Goal: Information Seeking & Learning: Check status

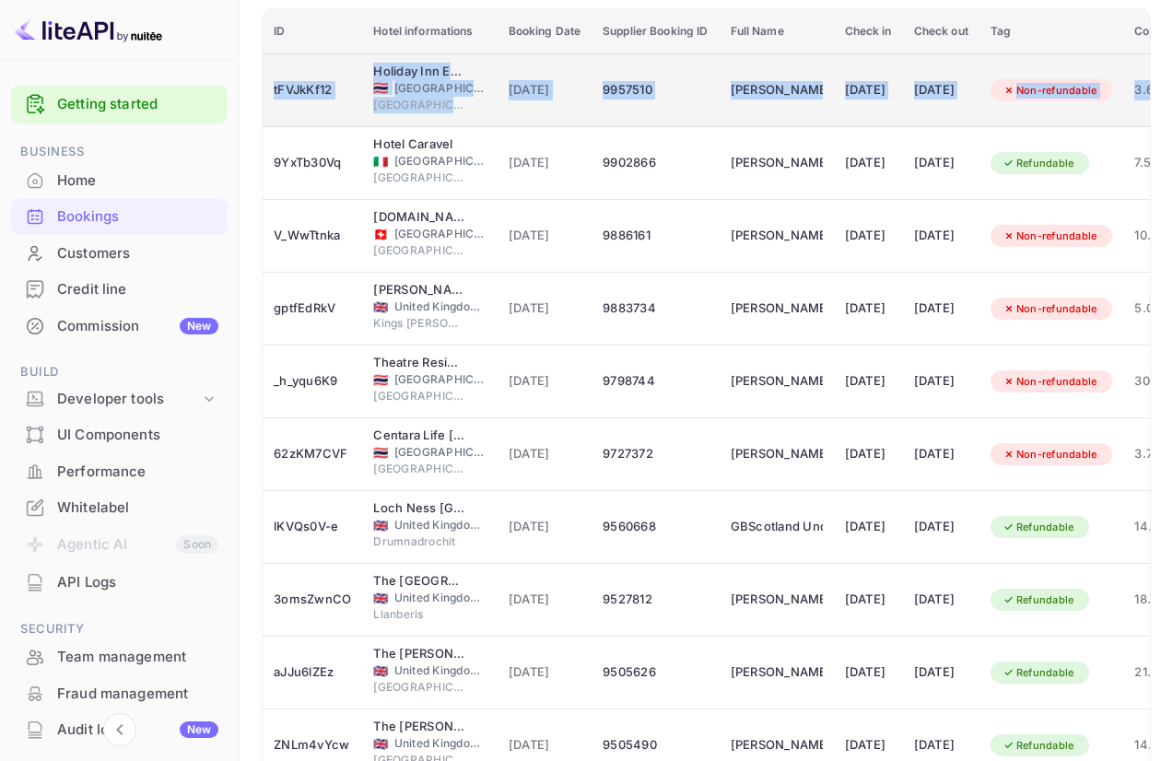
scroll to position [357, 0]
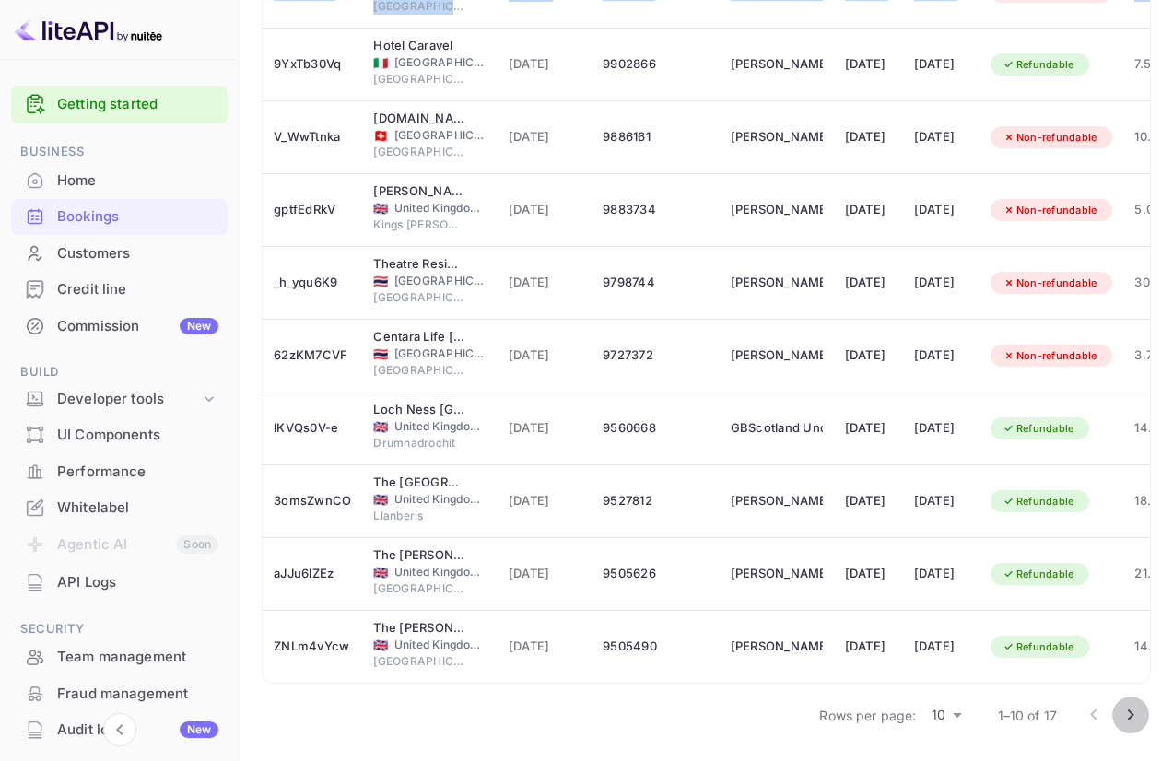
click at [1130, 711] on icon "Go to next page" at bounding box center [1131, 715] width 6 height 11
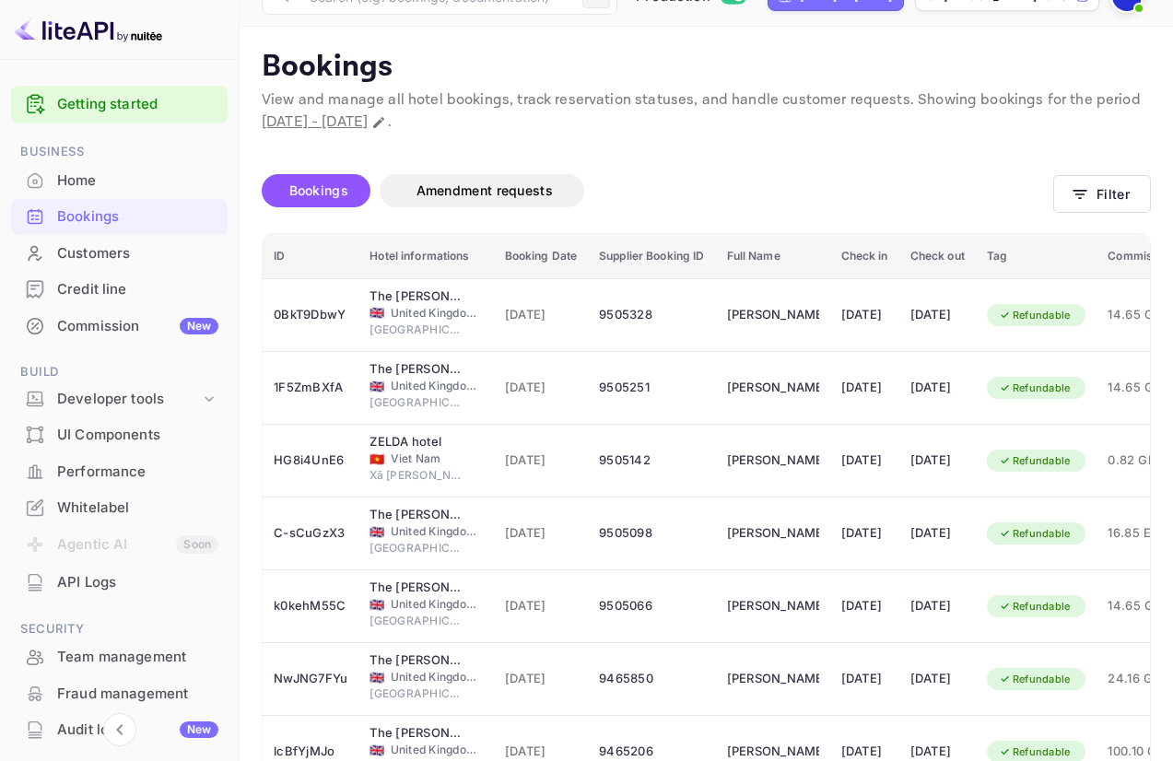
scroll to position [138, 0]
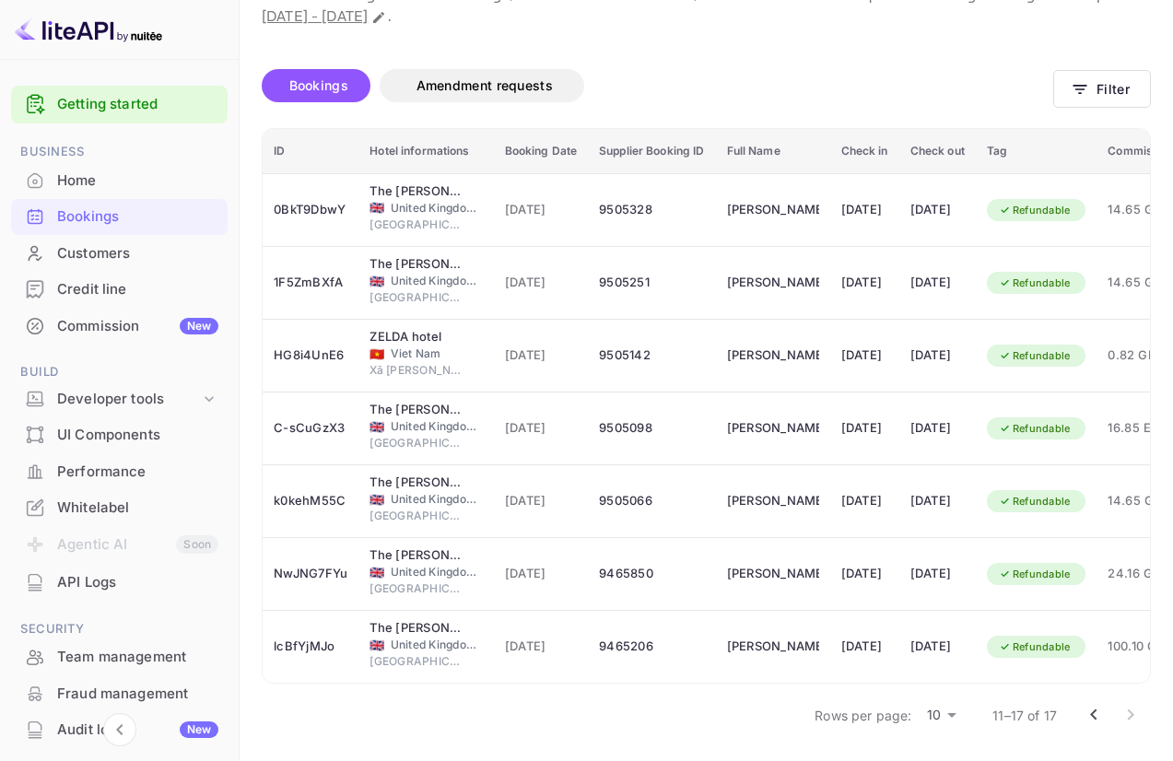
click at [1126, 716] on div at bounding box center [1113, 715] width 74 height 37
select select "8"
select select "2025"
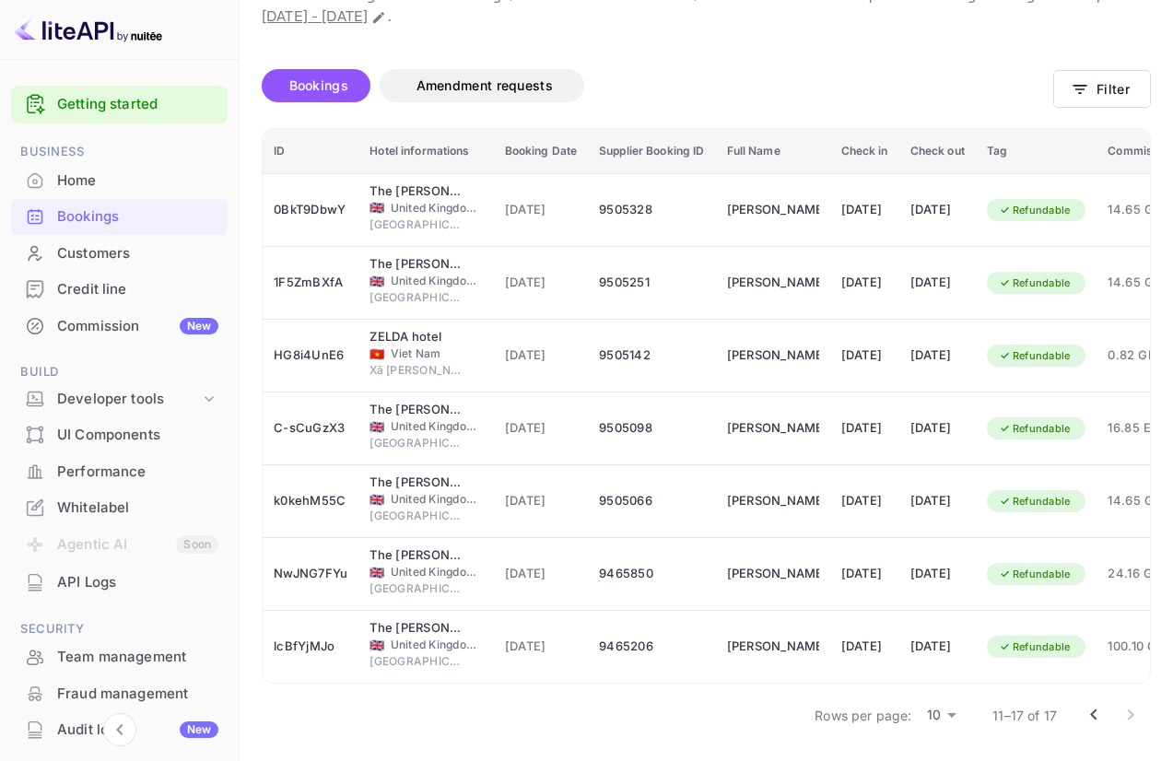
scroll to position [33, 0]
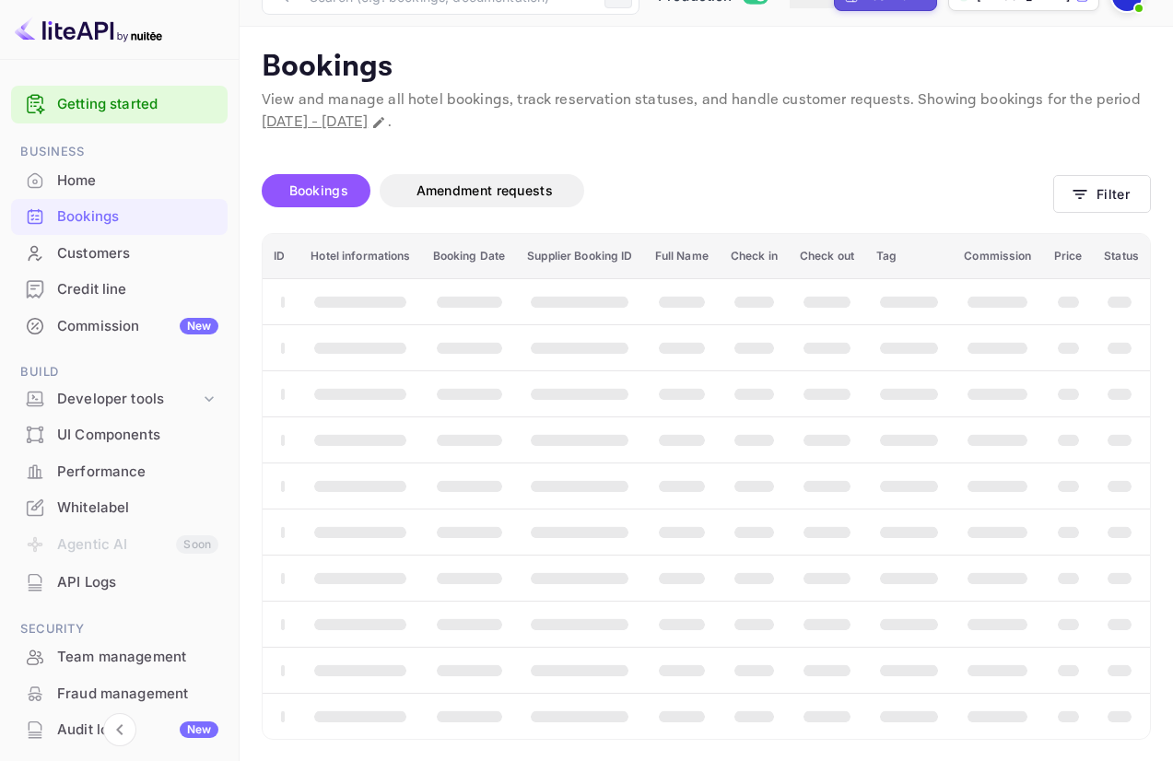
select select "8"
select select "2025"
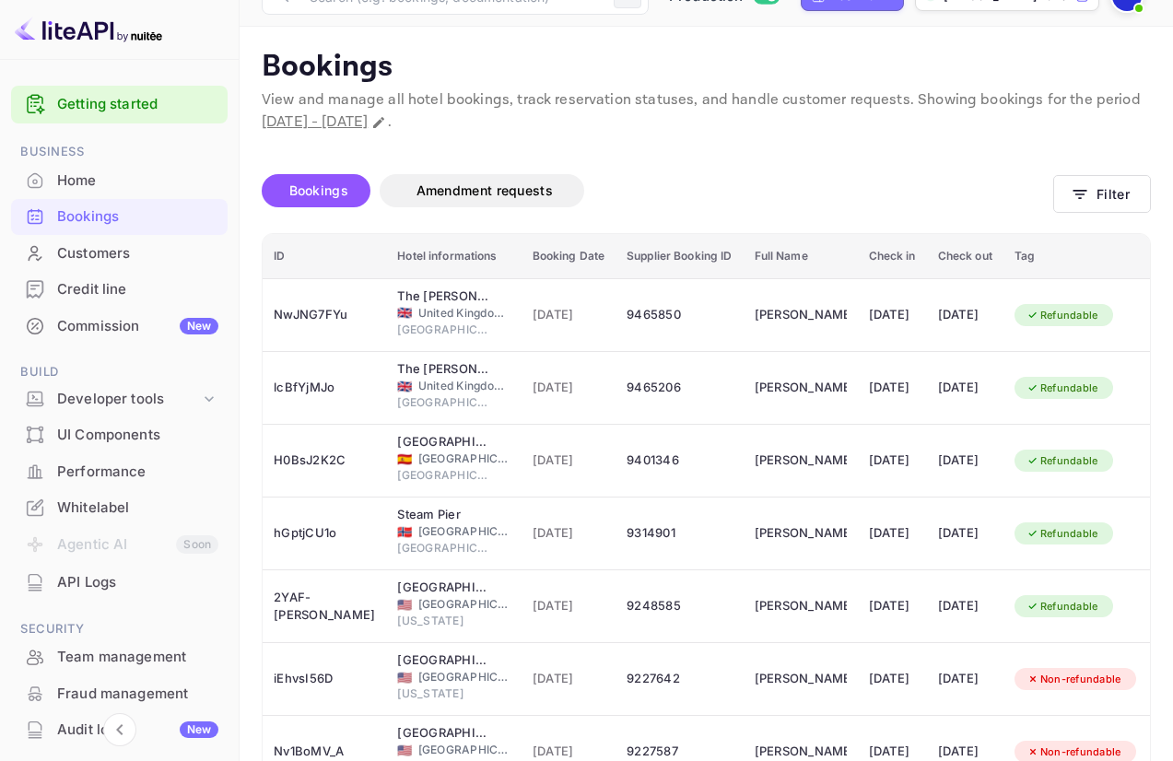
select select "6"
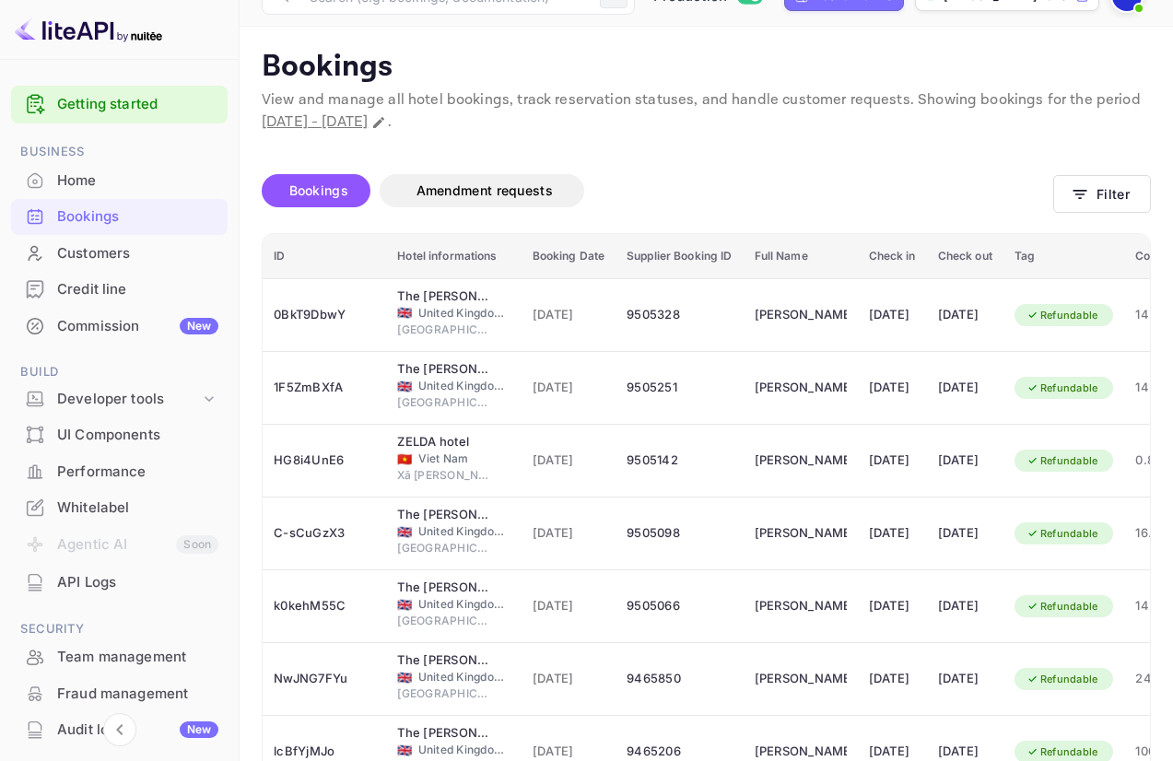
scroll to position [357, 0]
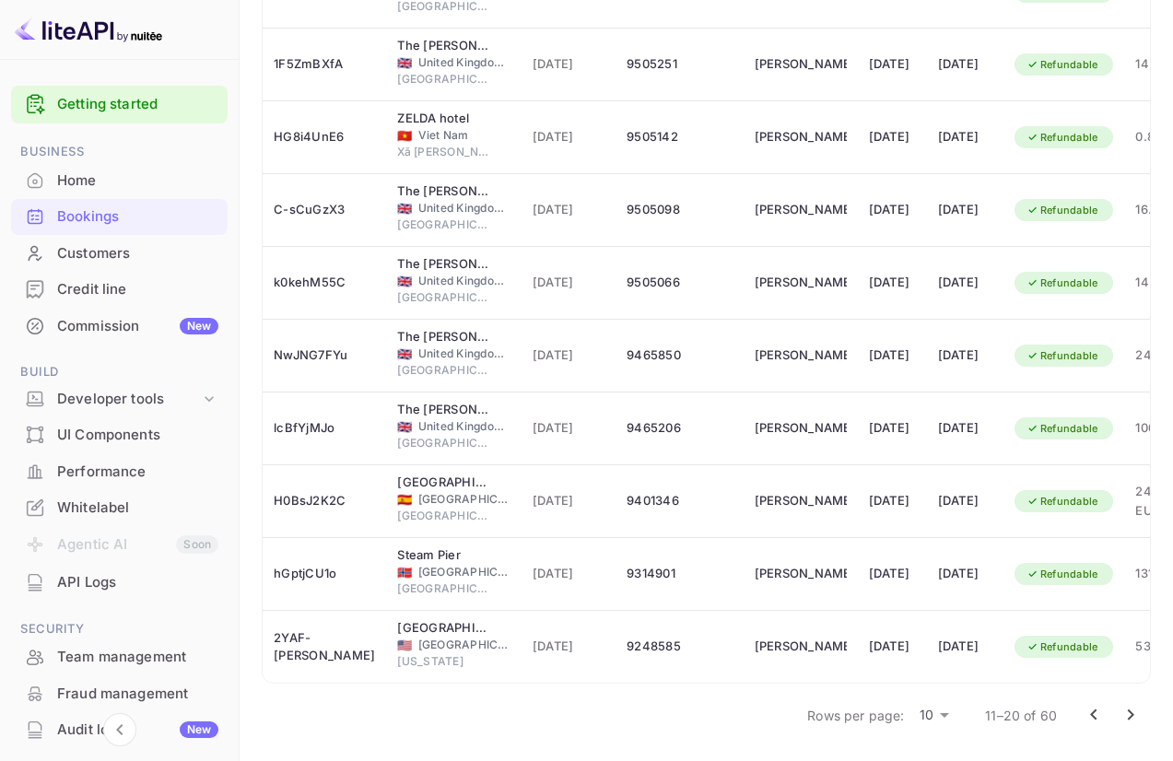
click at [1132, 710] on icon "Go to next page" at bounding box center [1131, 715] width 22 height 22
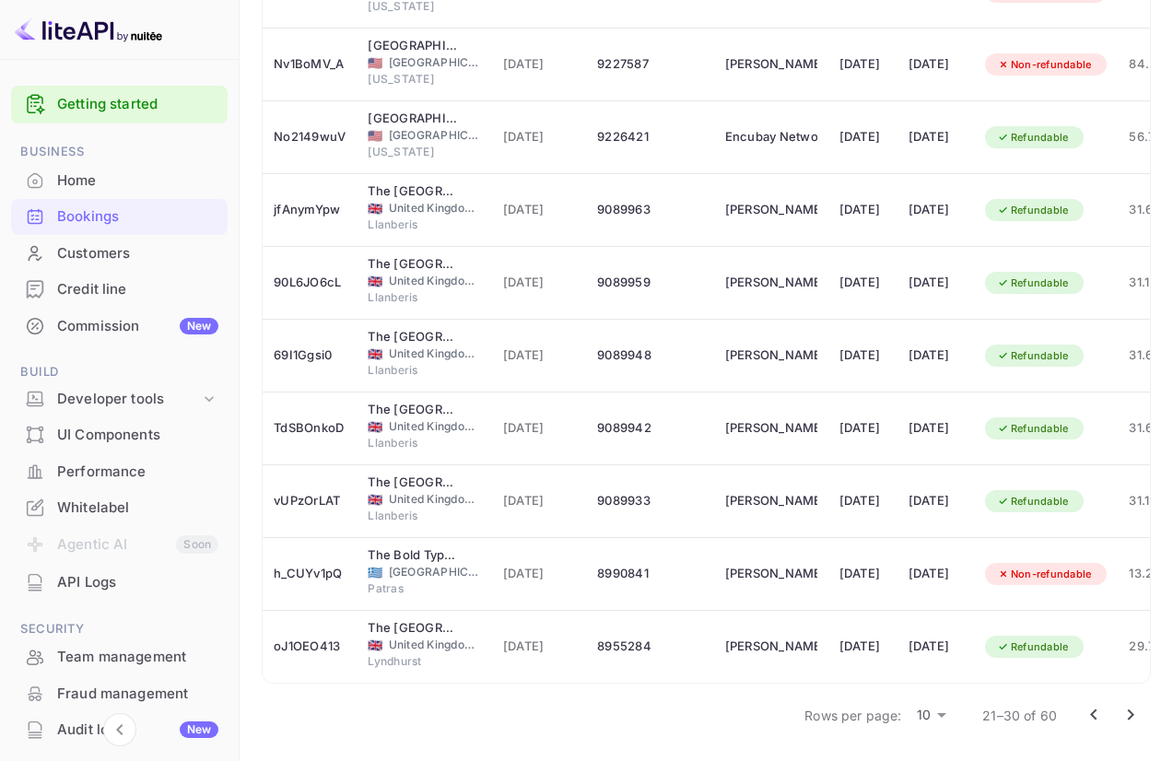
click at [1091, 704] on icon "Go to previous page" at bounding box center [1094, 715] width 22 height 22
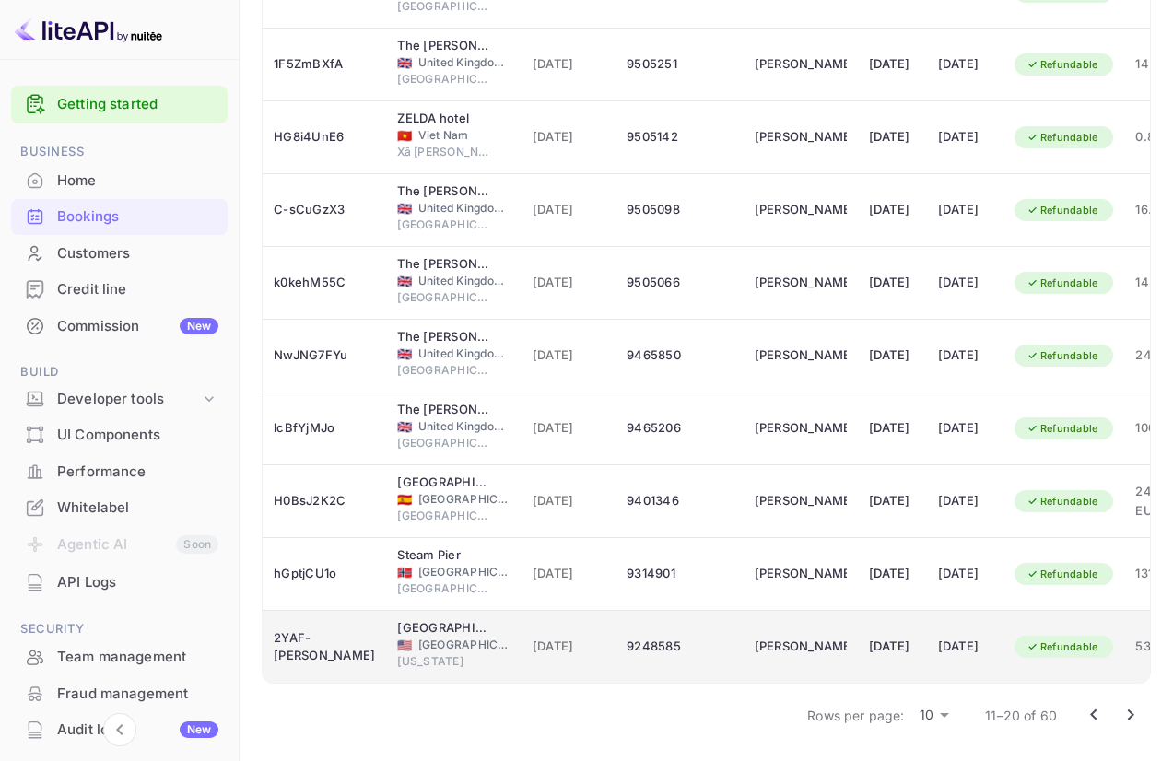
click at [858, 630] on td "[DATE]" at bounding box center [892, 647] width 69 height 73
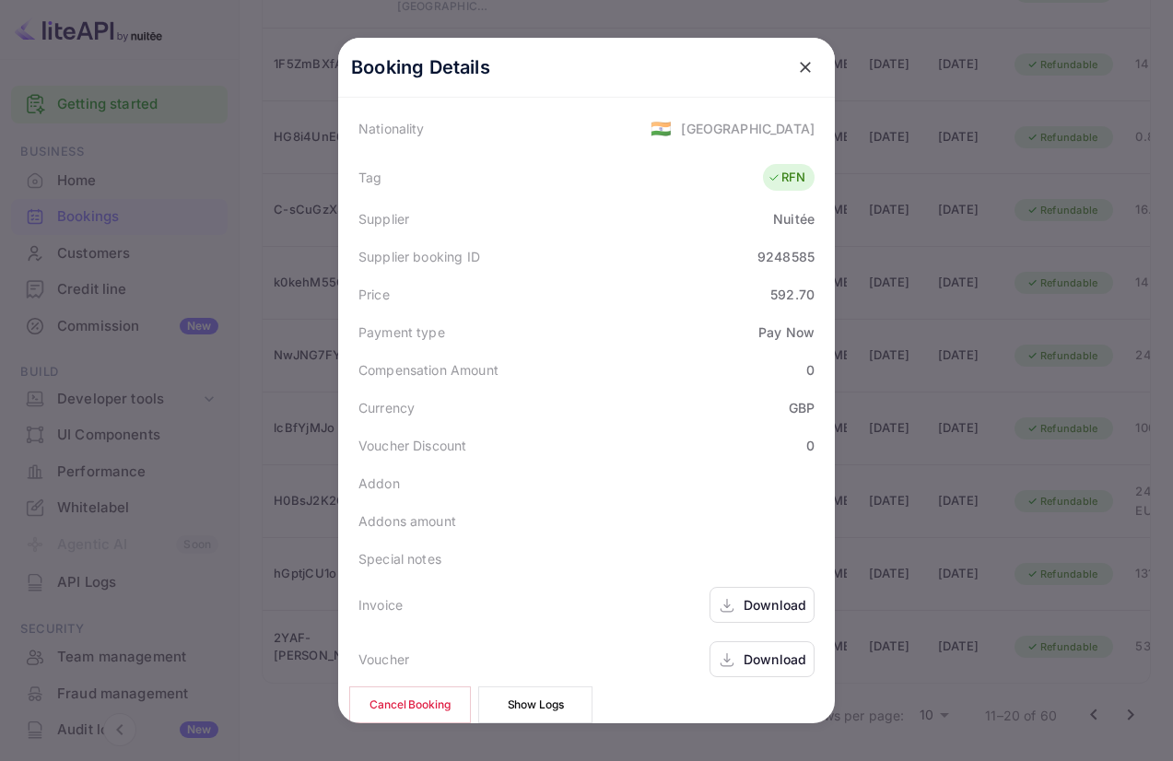
scroll to position [485, 0]
click at [753, 650] on div "Download" at bounding box center [775, 659] width 63 height 19
click at [799, 60] on icon "close" at bounding box center [805, 67] width 18 height 18
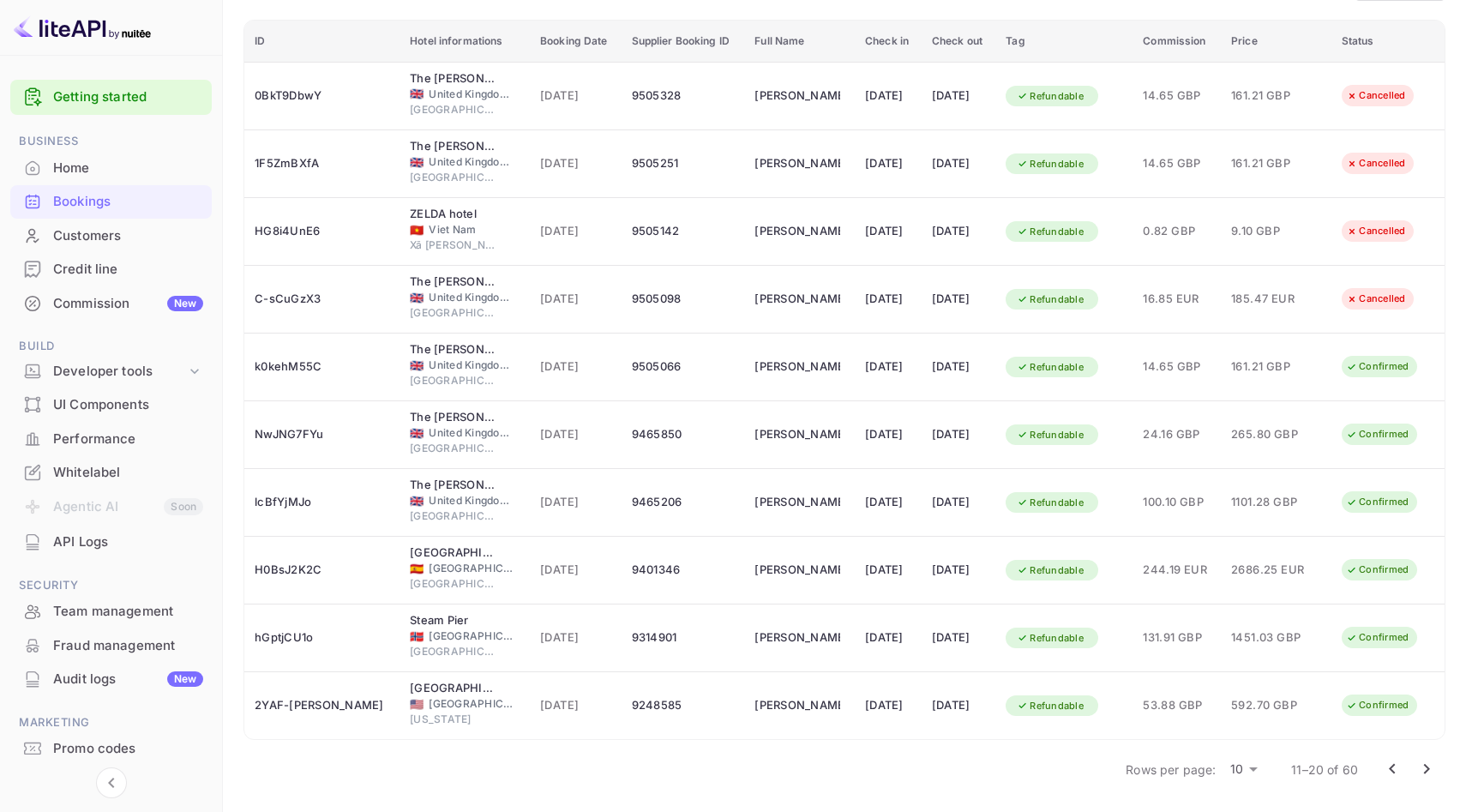
scroll to position [0, 0]
select select "6"
select select "2025"
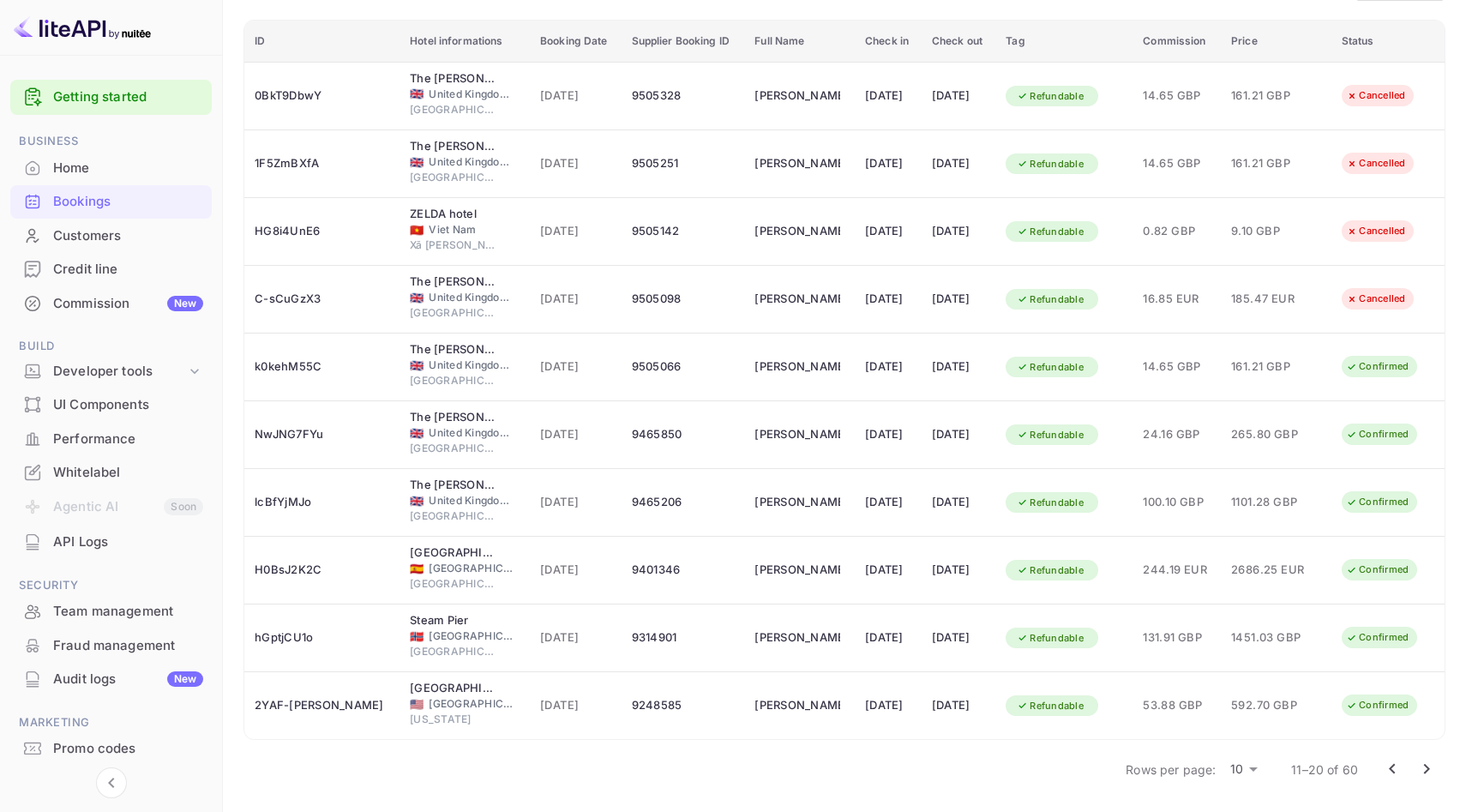
select select "7"
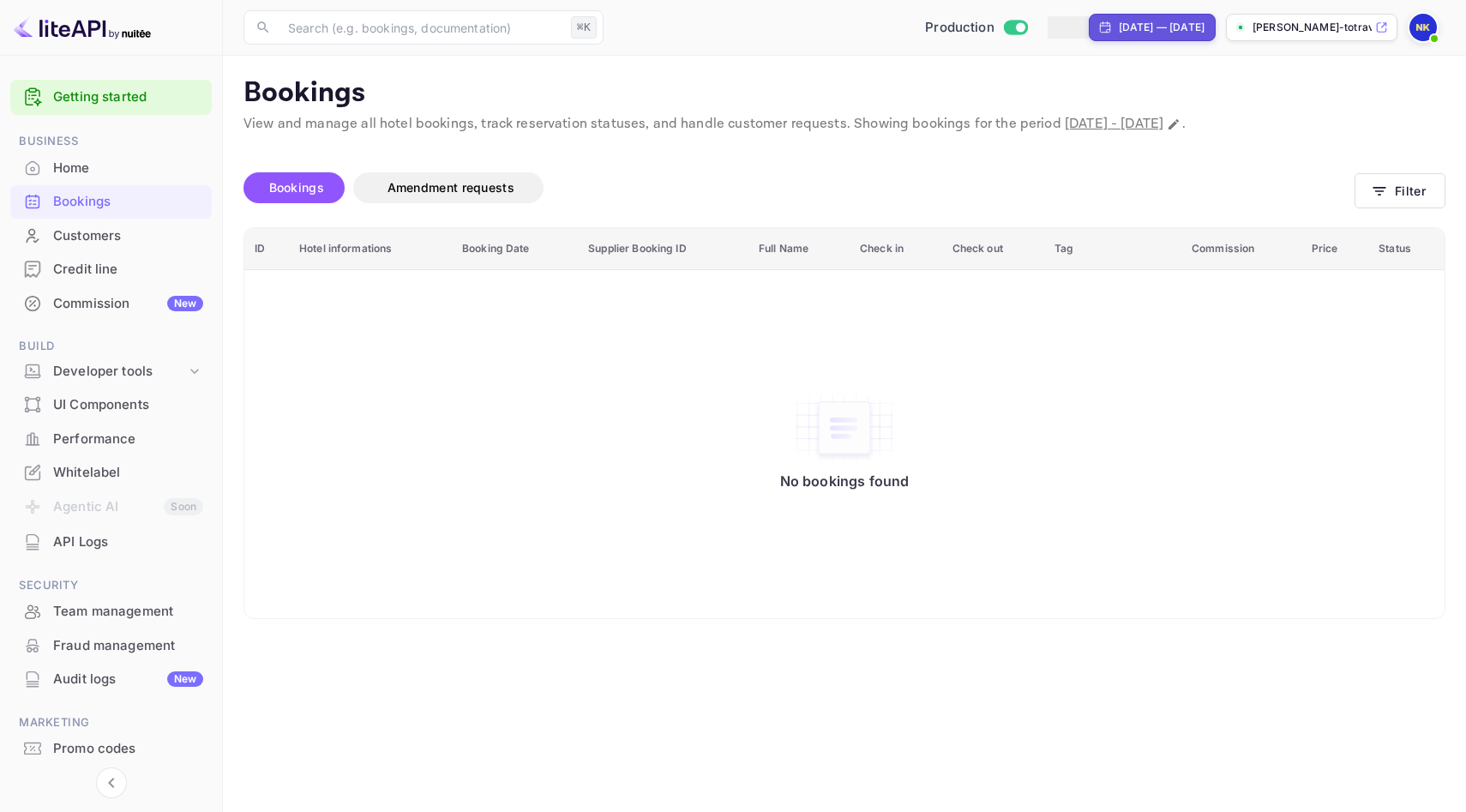
click at [1090, 20] on div "[DATE] — [DATE]" at bounding box center [1162, 27] width 86 height 16
select select "7"
select select "2025"
click at [1090, 707] on div at bounding box center [733, 812] width 1466 height 0
click at [1090, 17] on div "[DATE] — [DATE]" at bounding box center [1152, 27] width 127 height 27
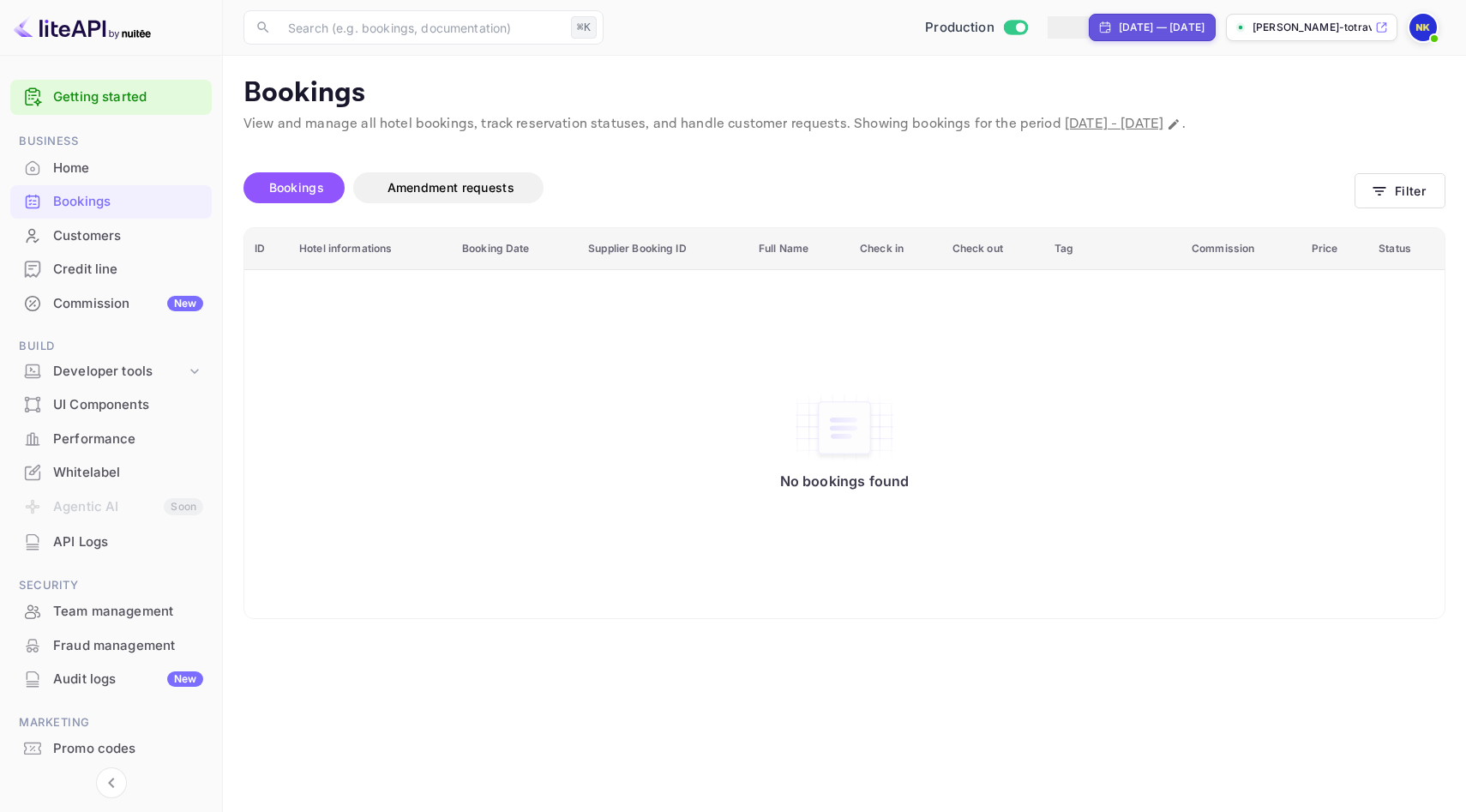
select select "7"
select select "2025"
select select "8"
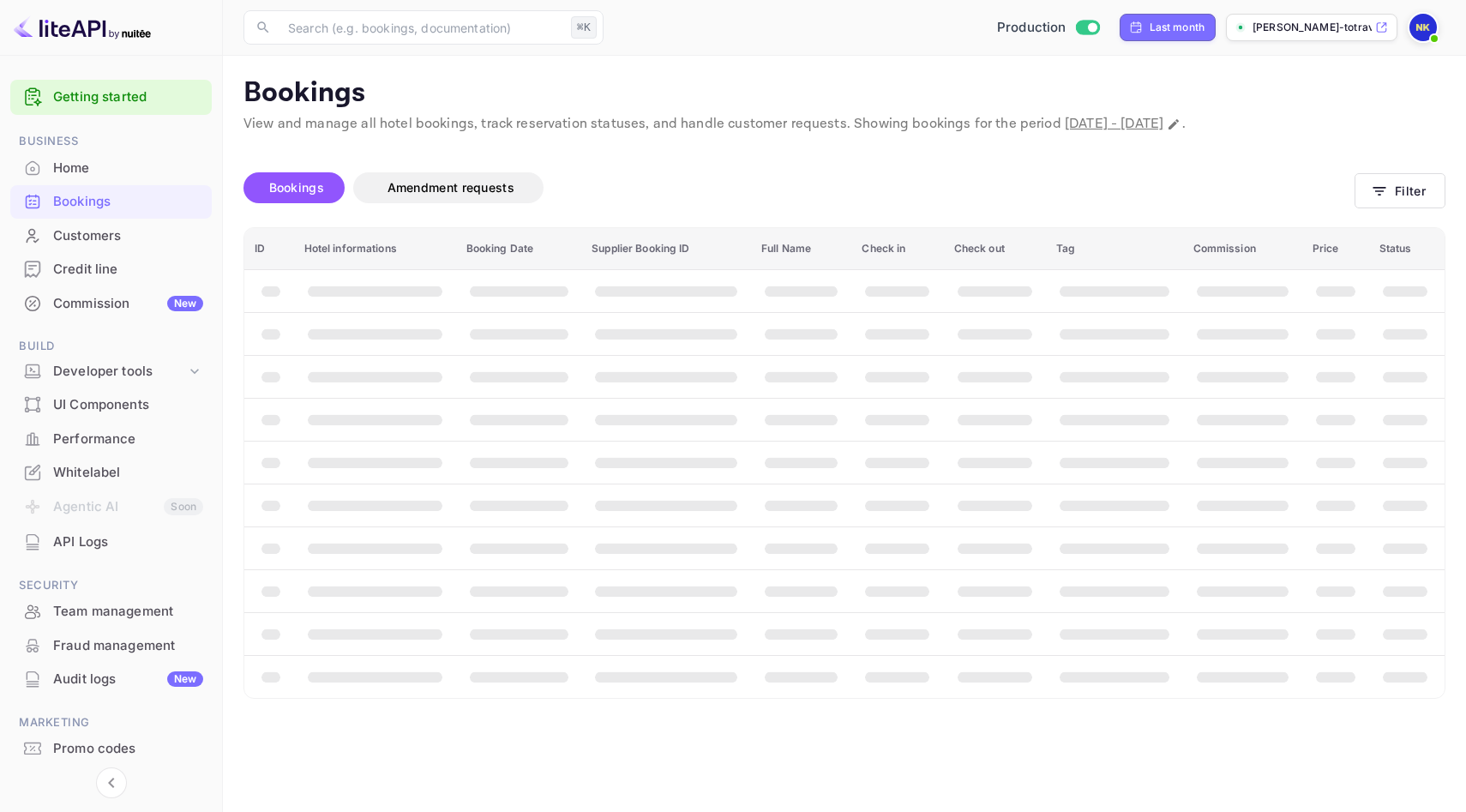
click at [1090, 41] on div "Production Last month [PERSON_NAME]-totrave..." at bounding box center [1028, 27] width 835 height 31
click at [1090, 25] on div "Last month" at bounding box center [1167, 27] width 76 height 16
select select "8"
select select "2025"
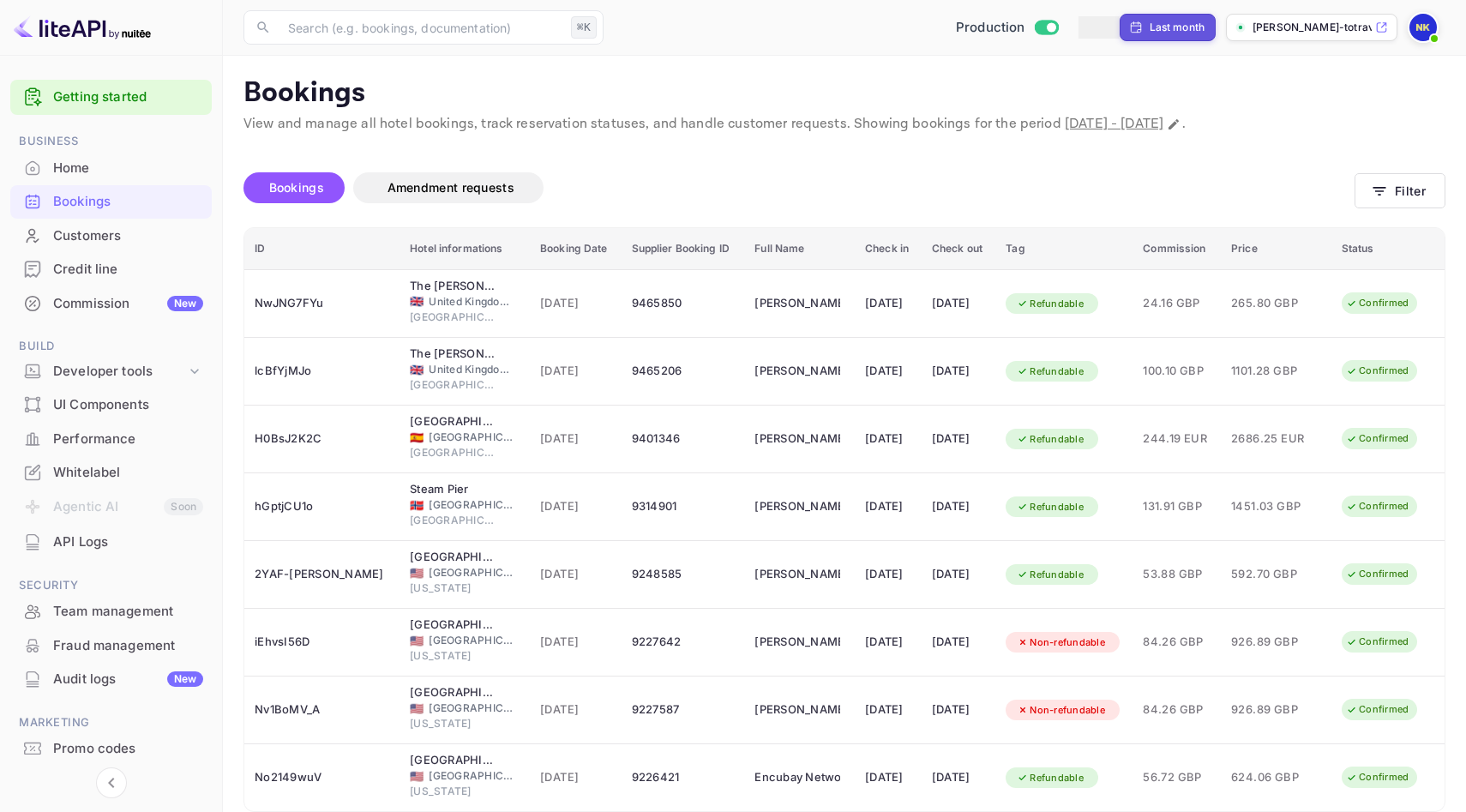
select select "6"
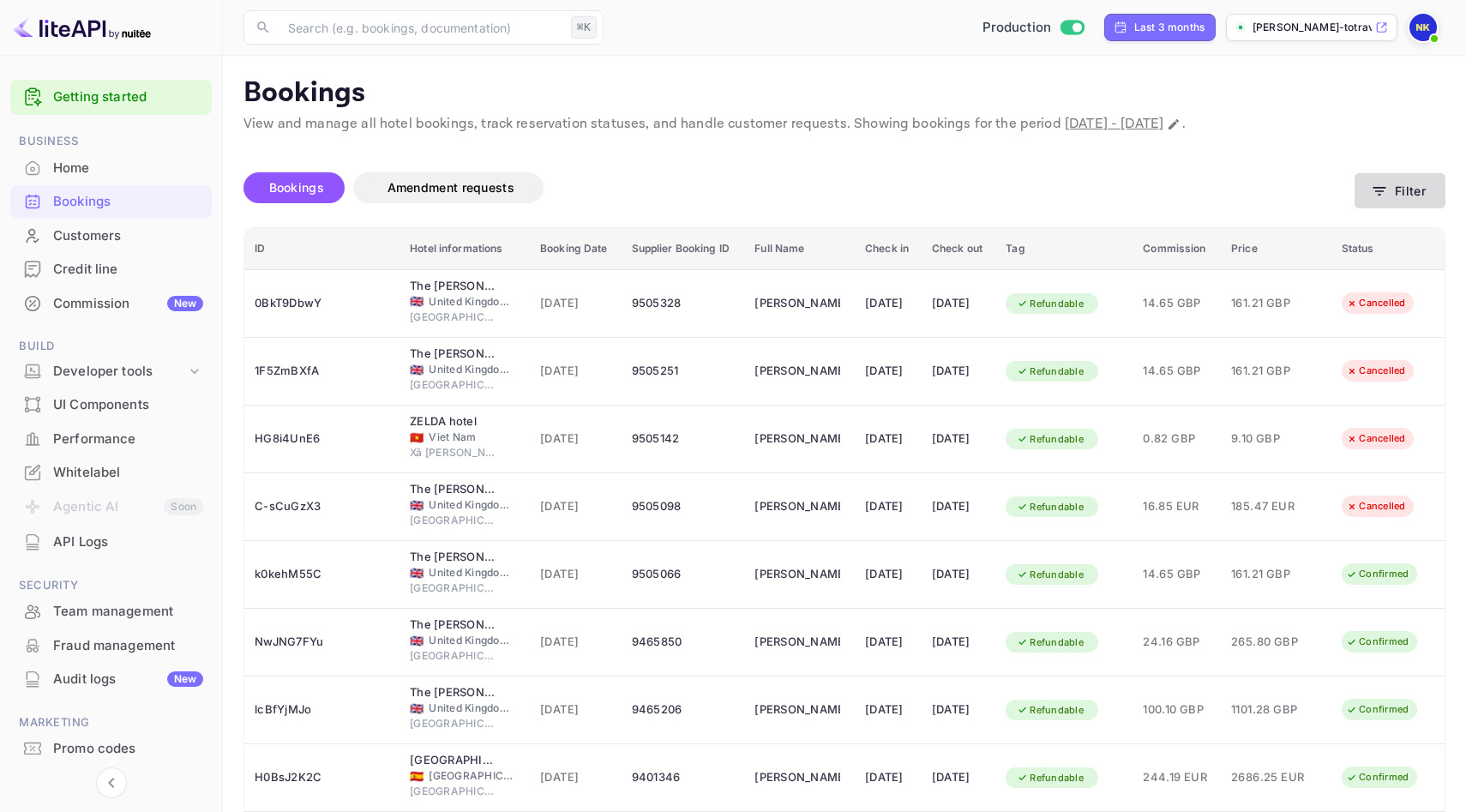
click at [1090, 198] on button "Filter" at bounding box center [1400, 191] width 91 height 35
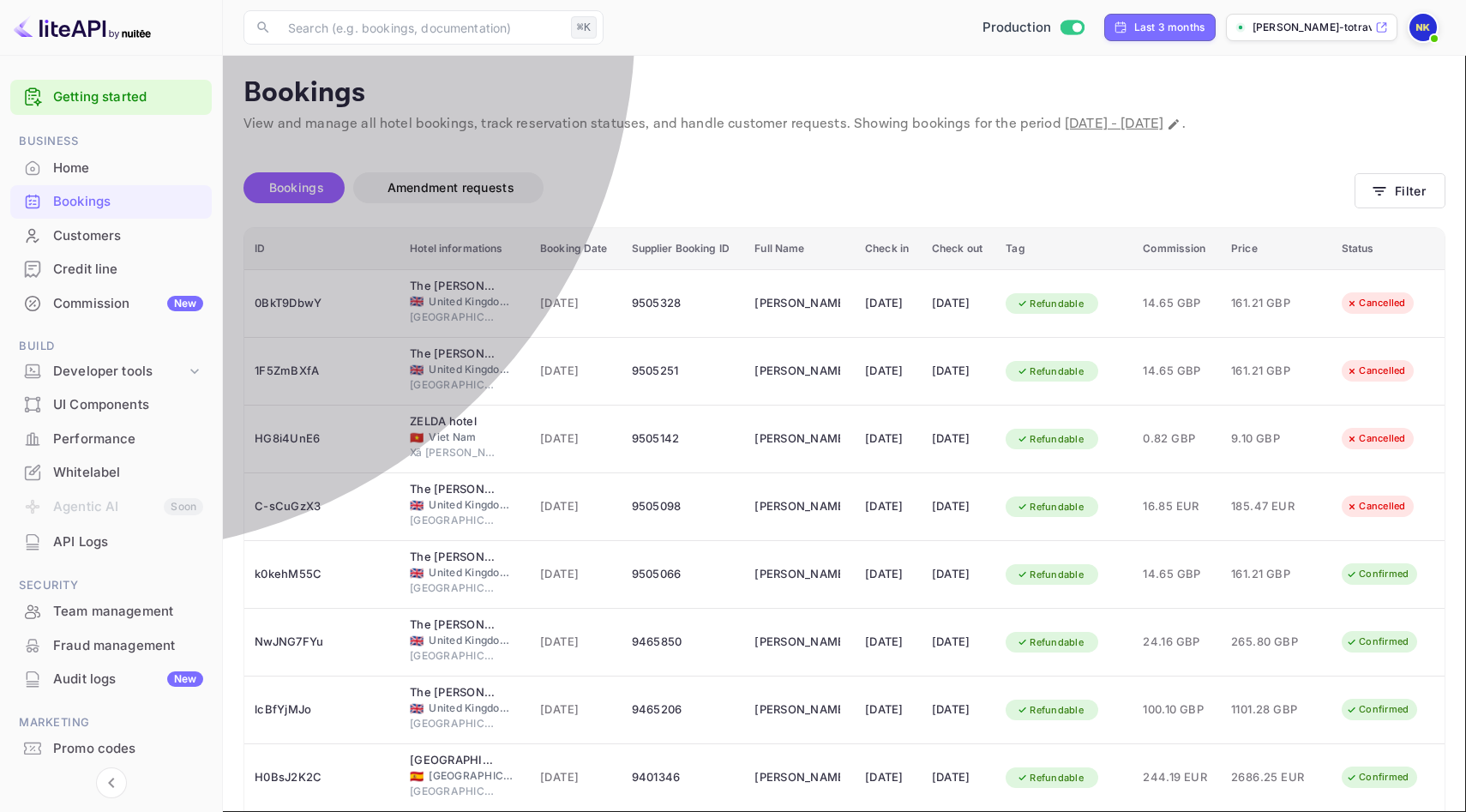
type input "CONFIRMED"
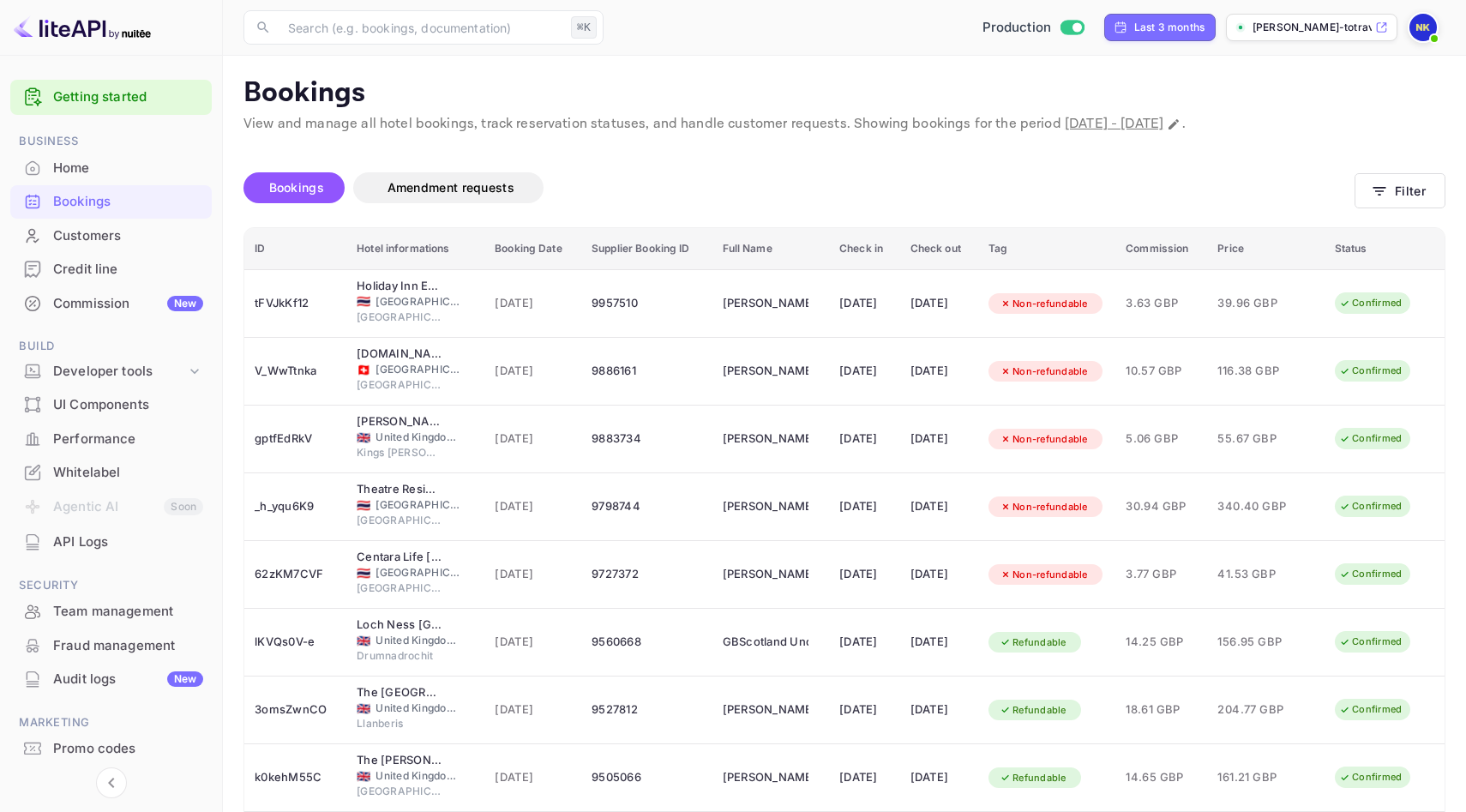
scroll to position [207, 0]
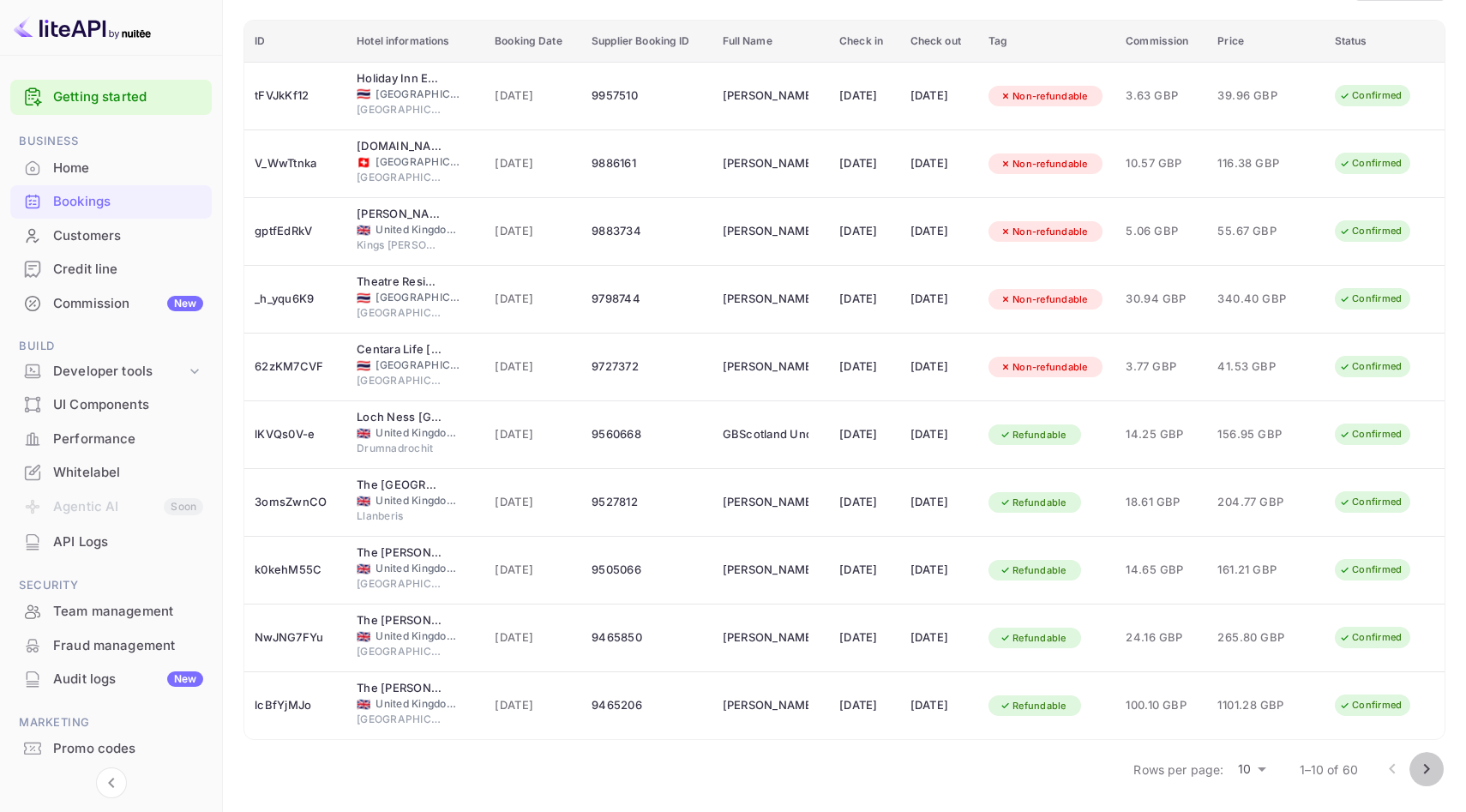
click at [1090, 707] on icon "Go to next page" at bounding box center [1427, 769] width 20 height 20
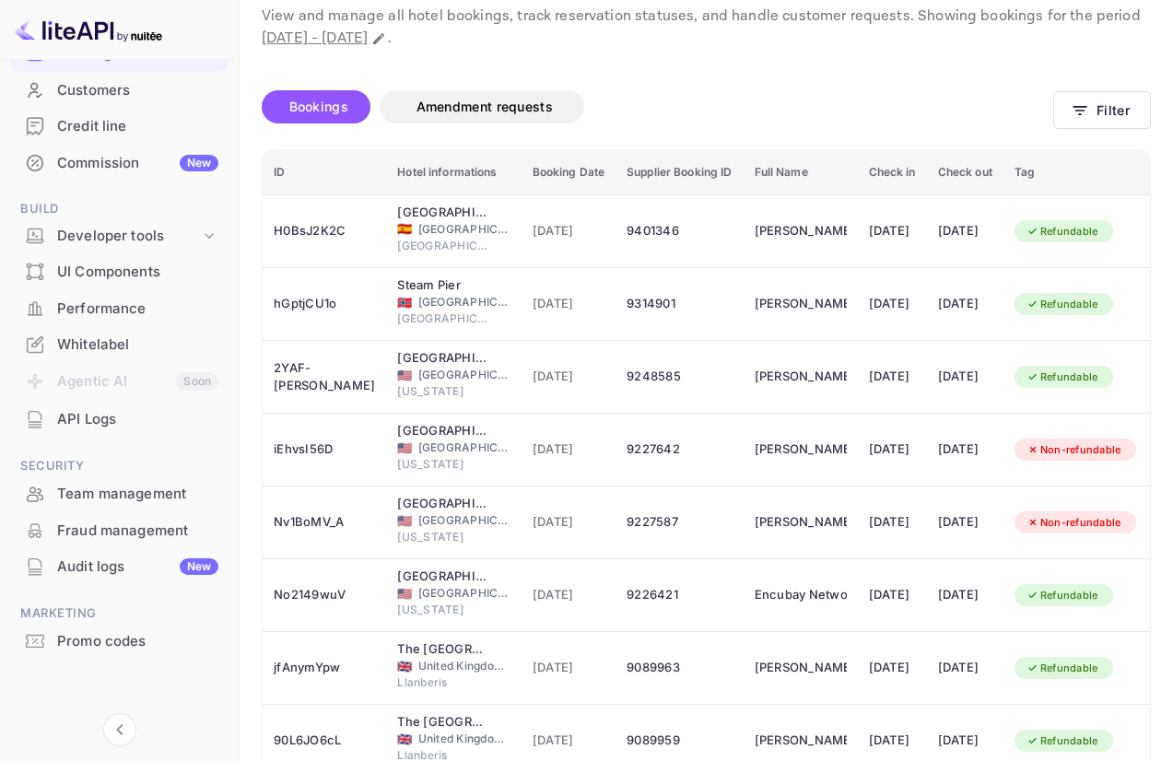
scroll to position [162, 0]
click at [146, 506] on div "Team management" at bounding box center [119, 495] width 217 height 36
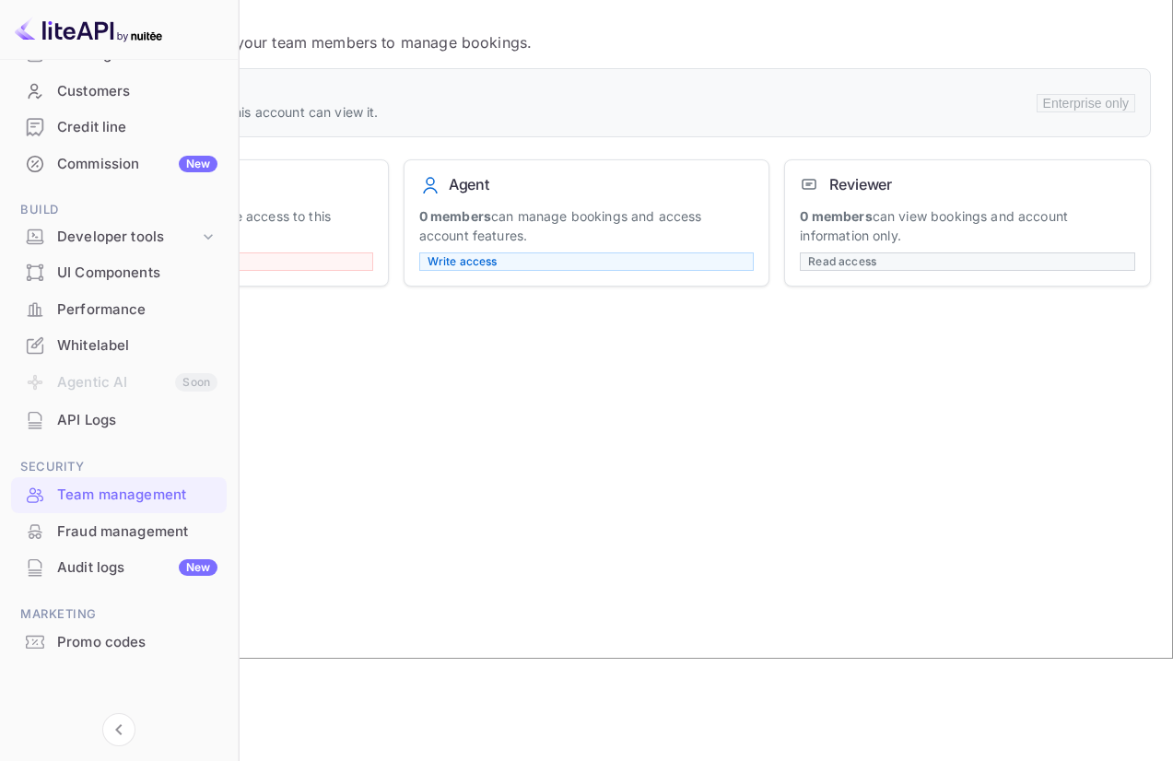
scroll to position [100, 0]
click at [126, 563] on div "Audit logs New" at bounding box center [137, 568] width 160 height 21
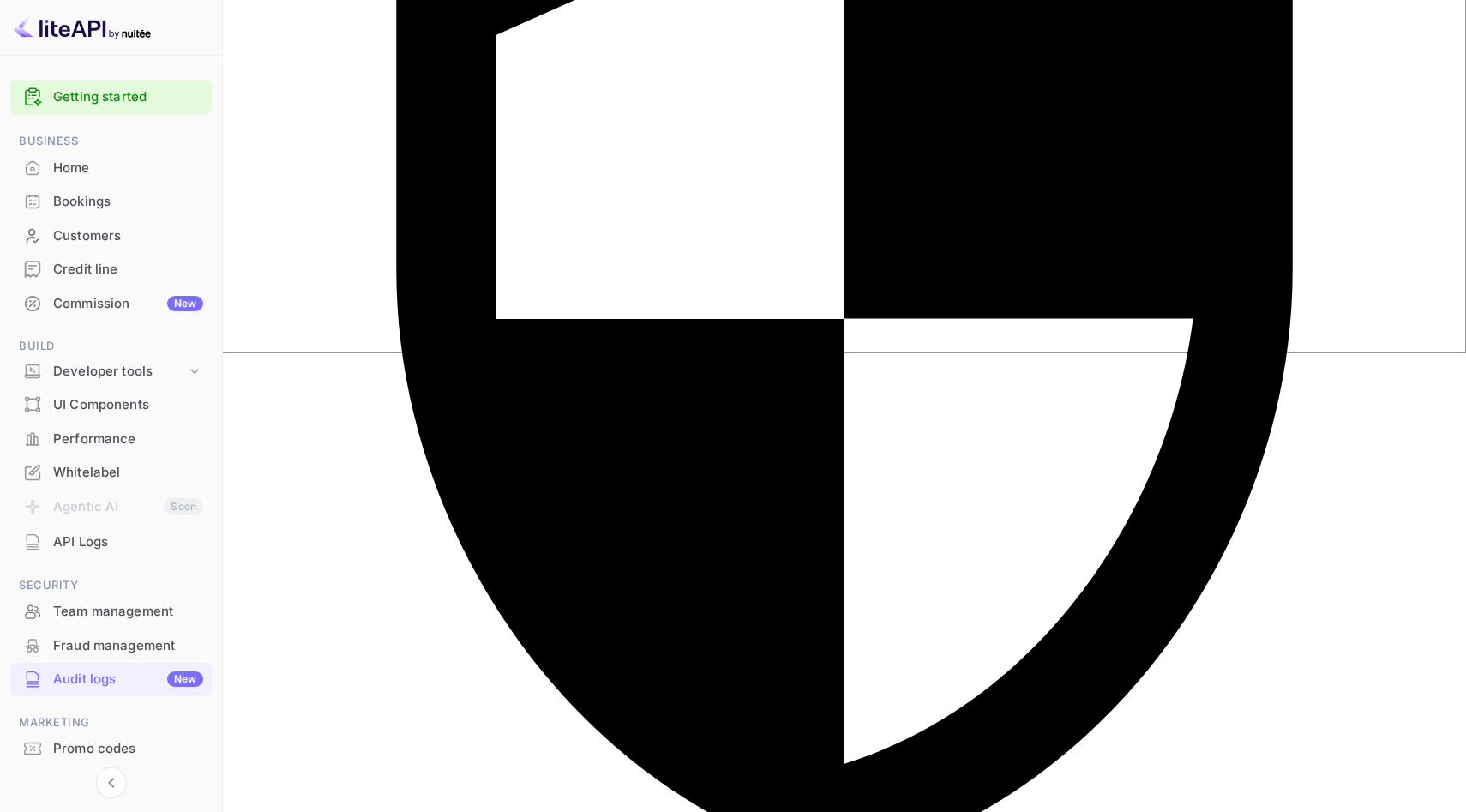
scroll to position [499, 0]
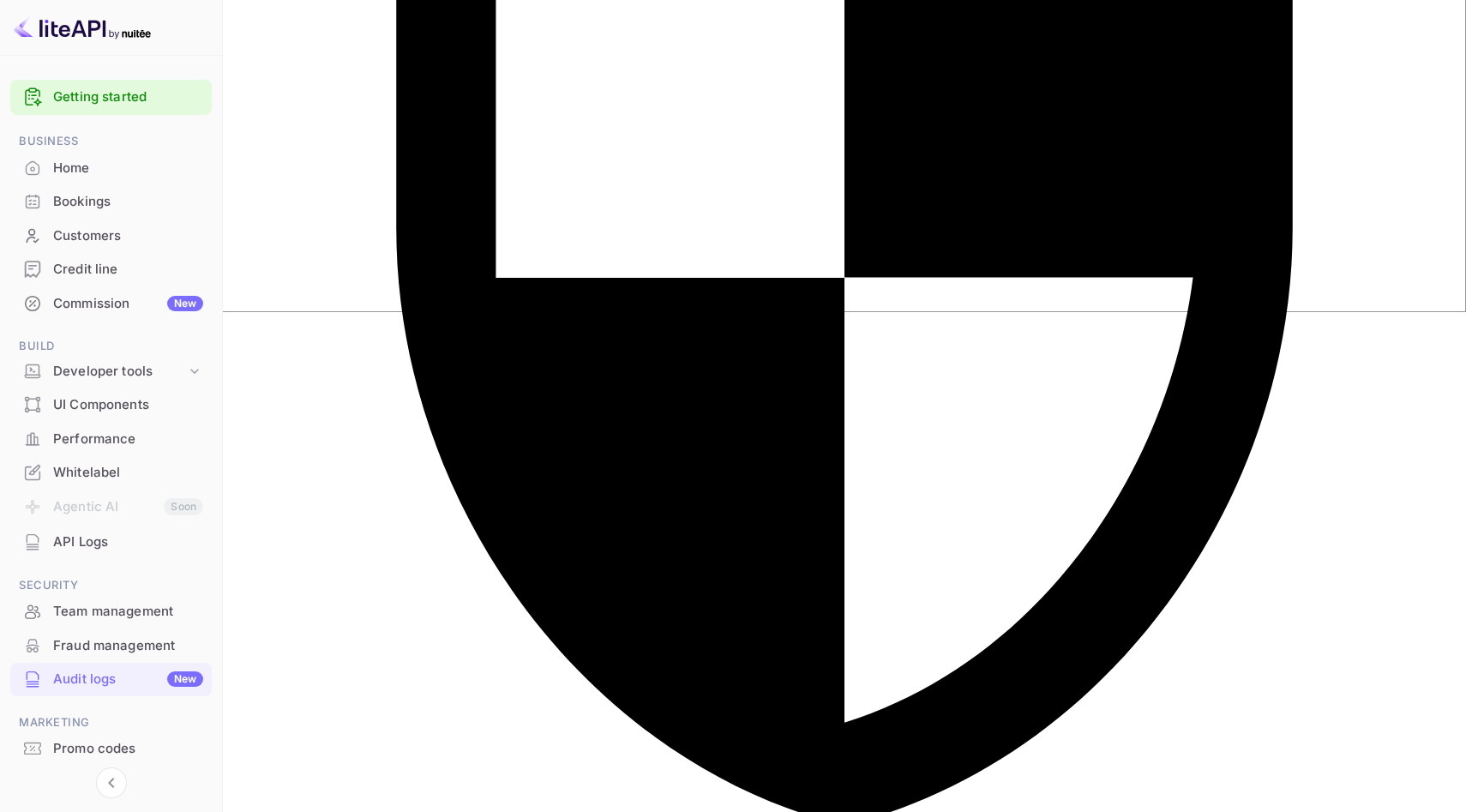
click at [139, 565] on ul "Getting started Business Home Bookings Customers Credit line Commission New Bui…" at bounding box center [111, 455] width 202 height 765
click at [125, 543] on div "API Logs" at bounding box center [127, 541] width 150 height 20
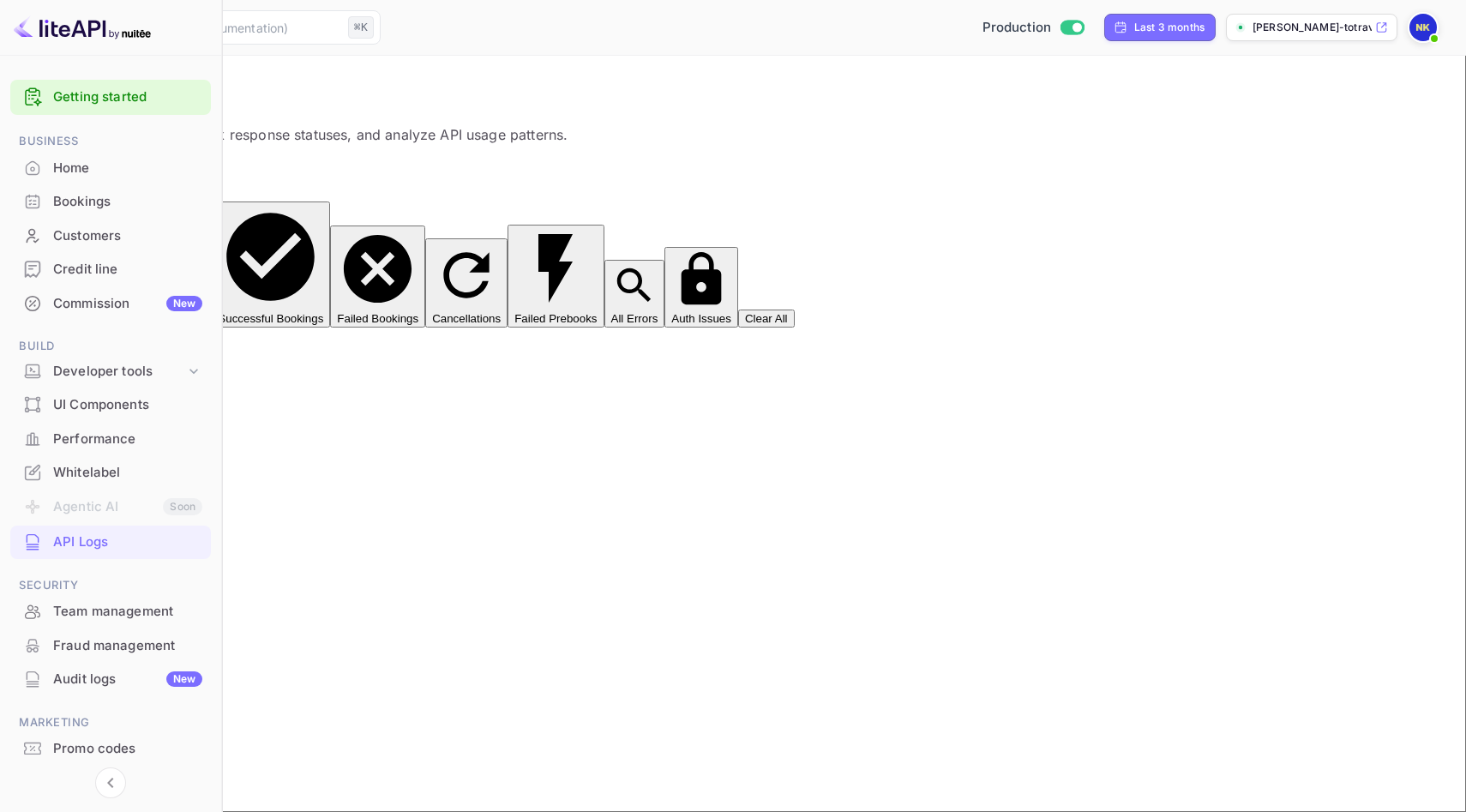
click at [122, 620] on div "Team management" at bounding box center [111, 612] width 201 height 33
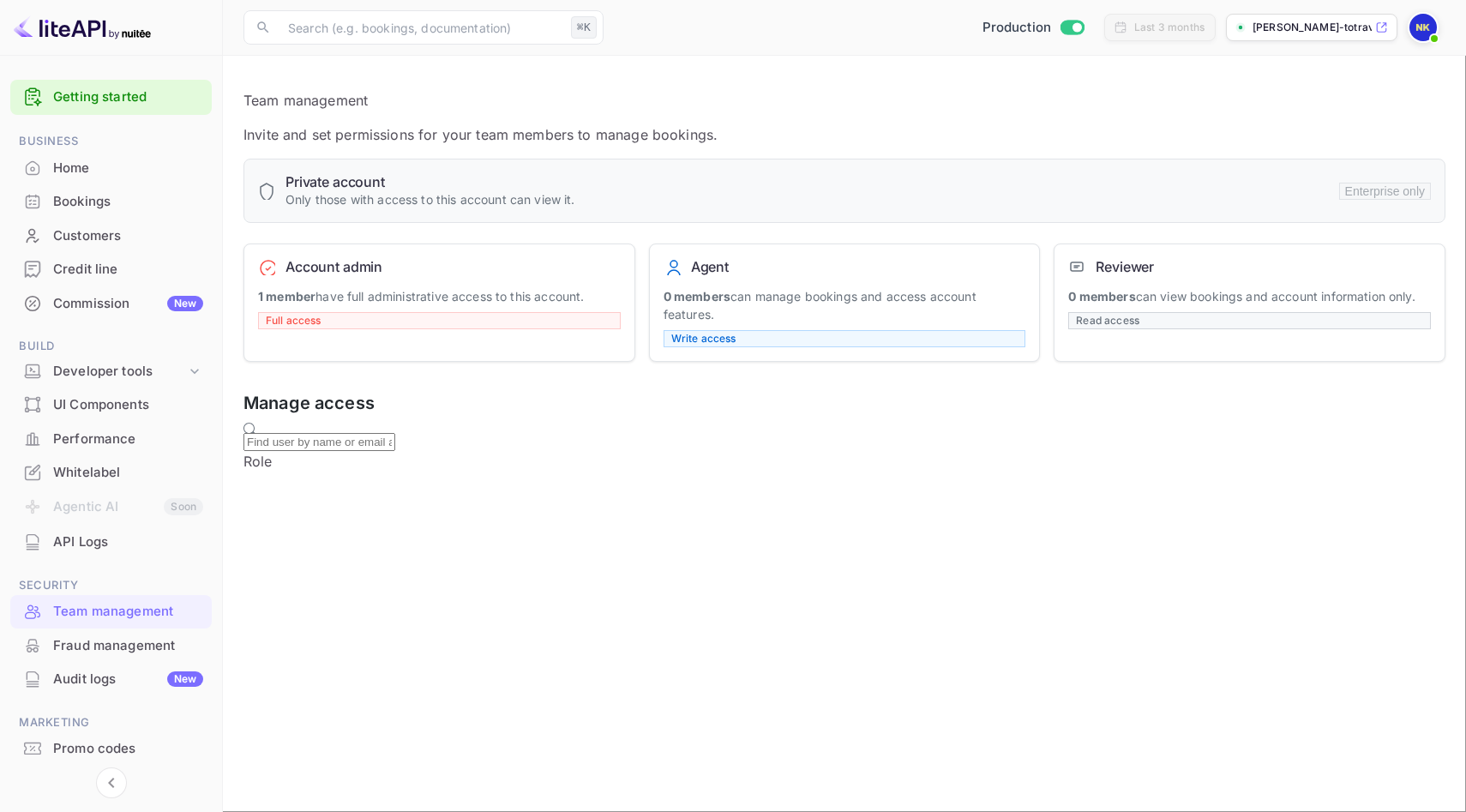
click at [698, 261] on h6 "Agent" at bounding box center [710, 266] width 38 height 17
click at [716, 274] on div "Agent 0 members can manage bookings and access account features. Write access" at bounding box center [845, 302] width 392 height 118
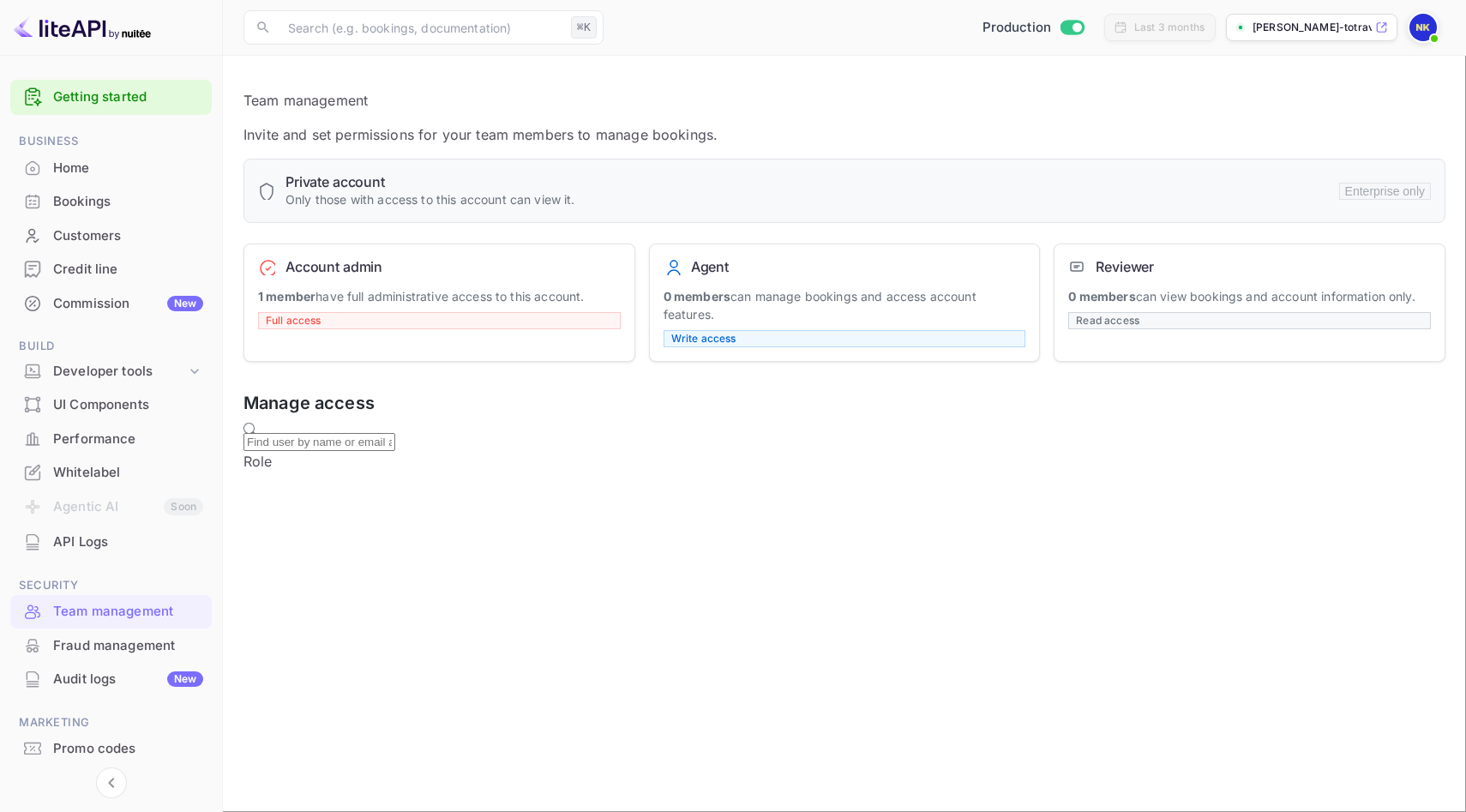
scroll to position [48, 0]
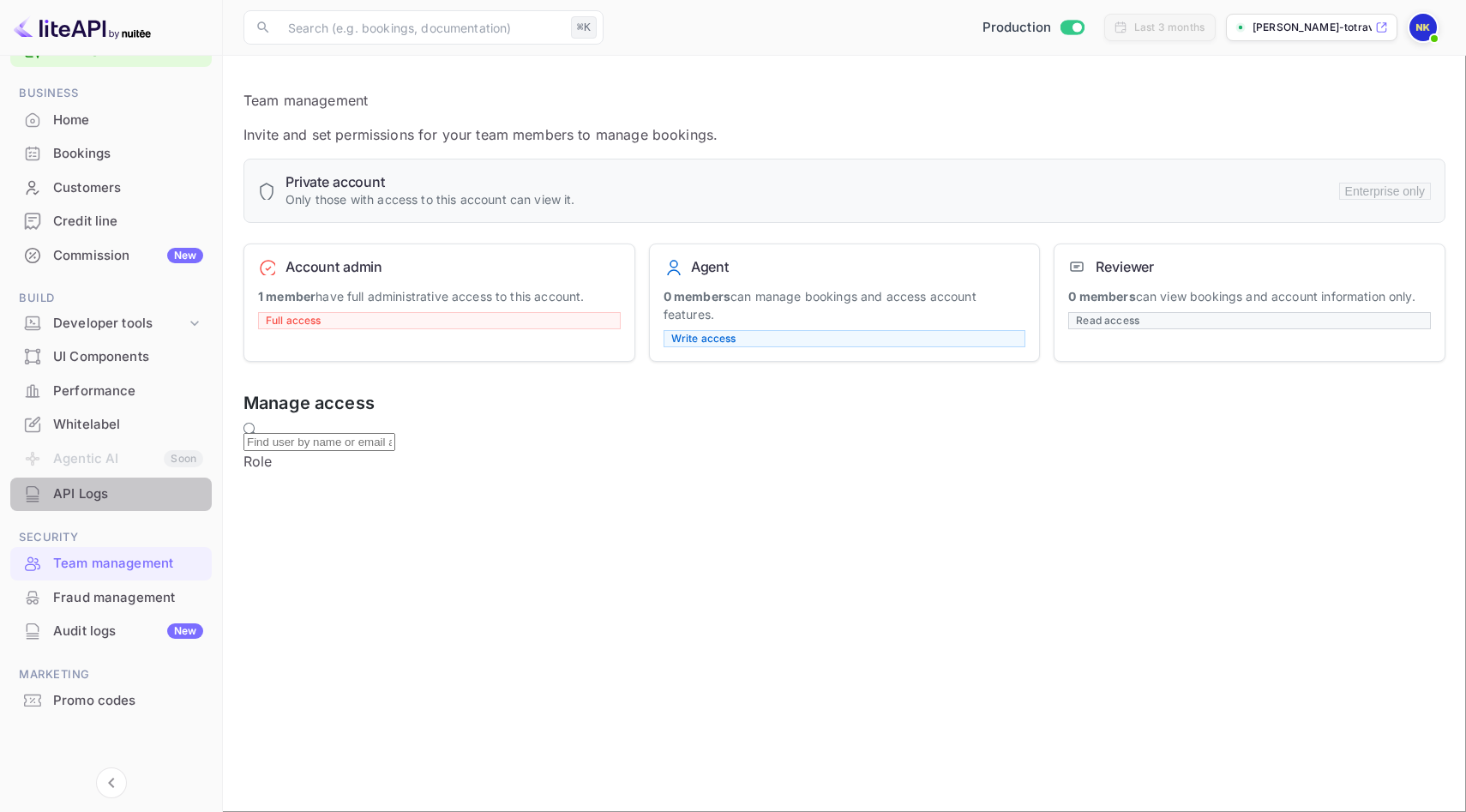
click at [113, 504] on div "API Logs" at bounding box center [111, 494] width 202 height 33
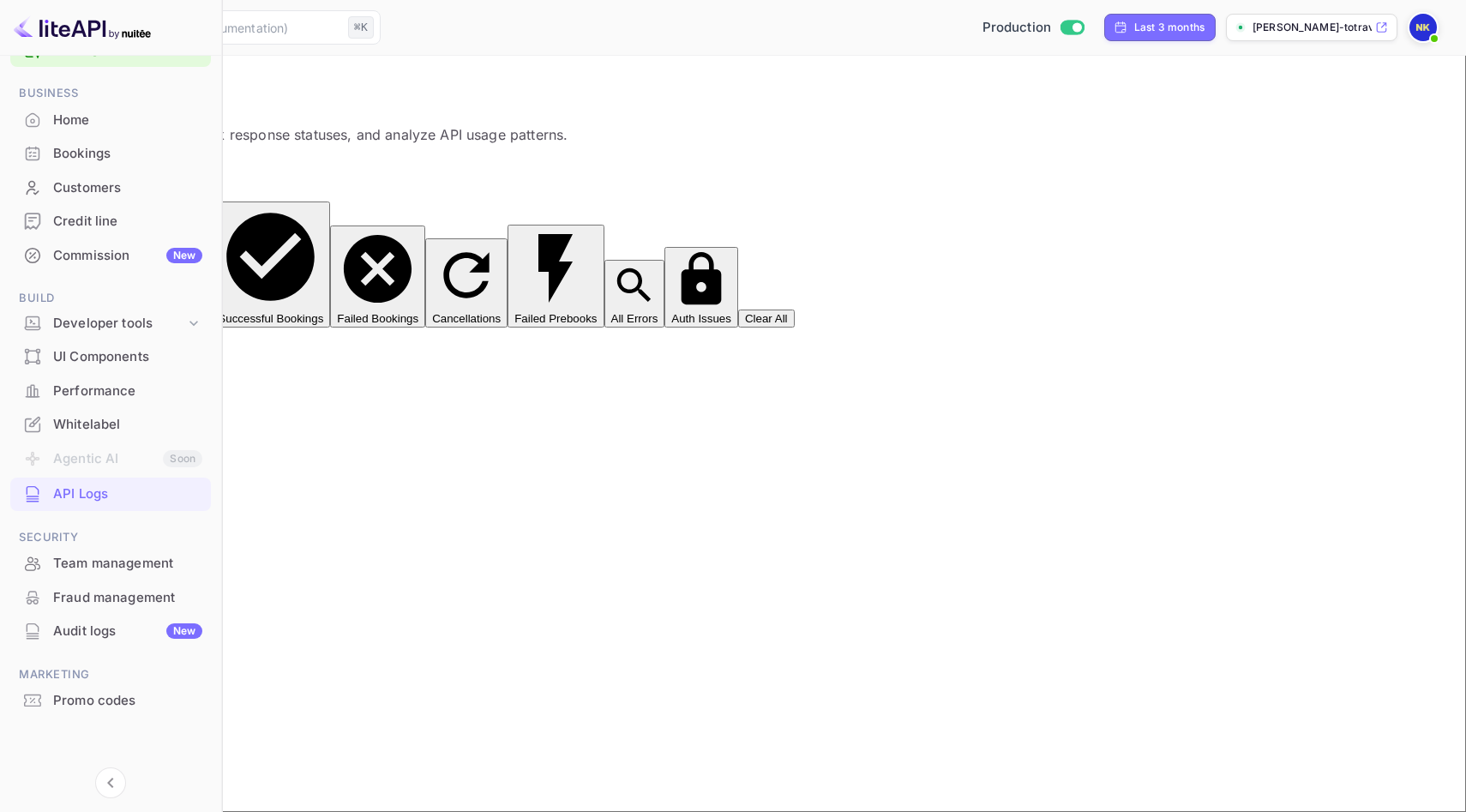
click at [330, 202] on button "Successful Bookings" at bounding box center [271, 264] width 119 height 126
type input "200"
type input "post"
type input "book"
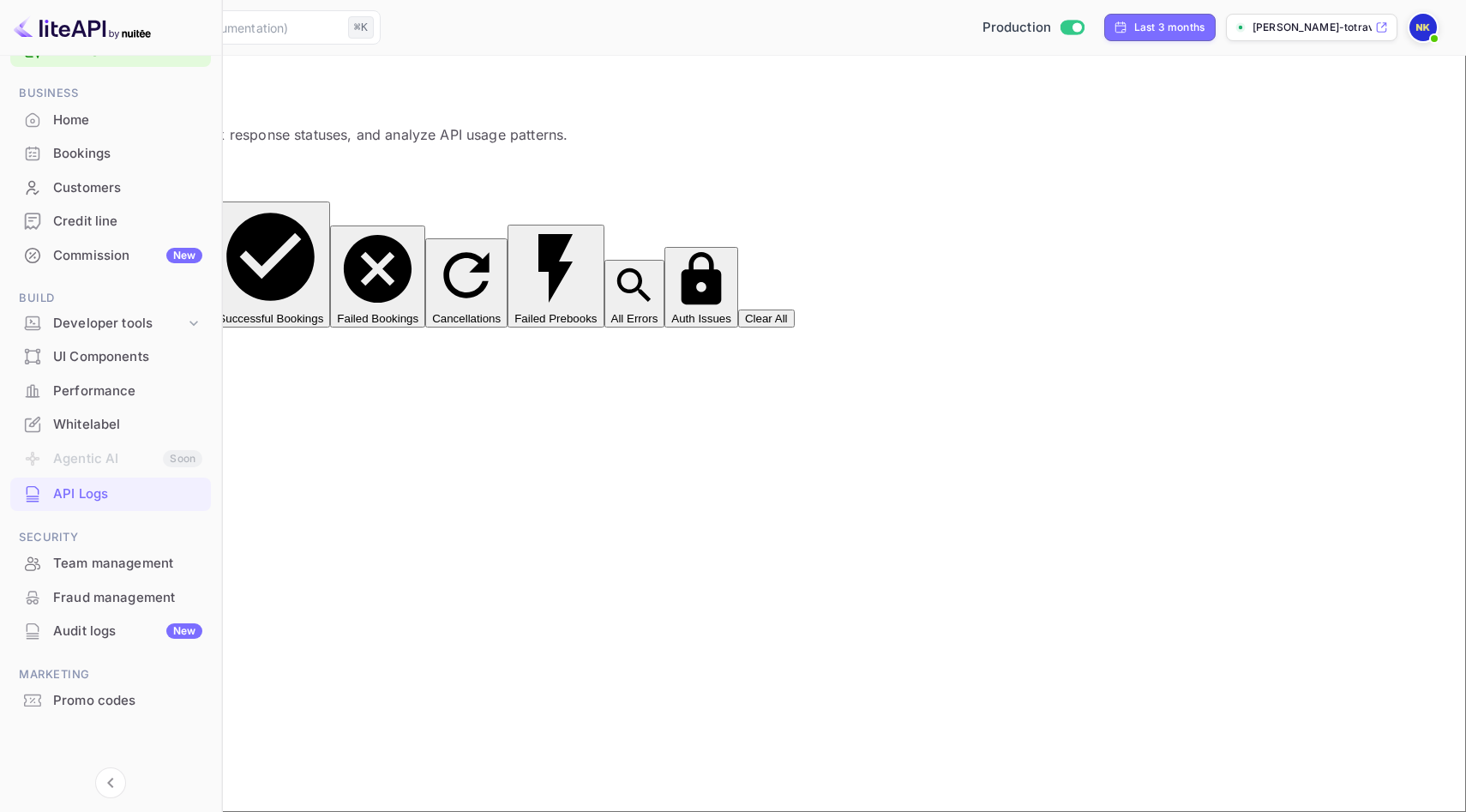
drag, startPoint x: 227, startPoint y: 206, endPoint x: 486, endPoint y: 586, distance: 459.9
copy div "Request Data " root " : { " holder " : { " firstName " : " [PERSON_NAME] " " la…"
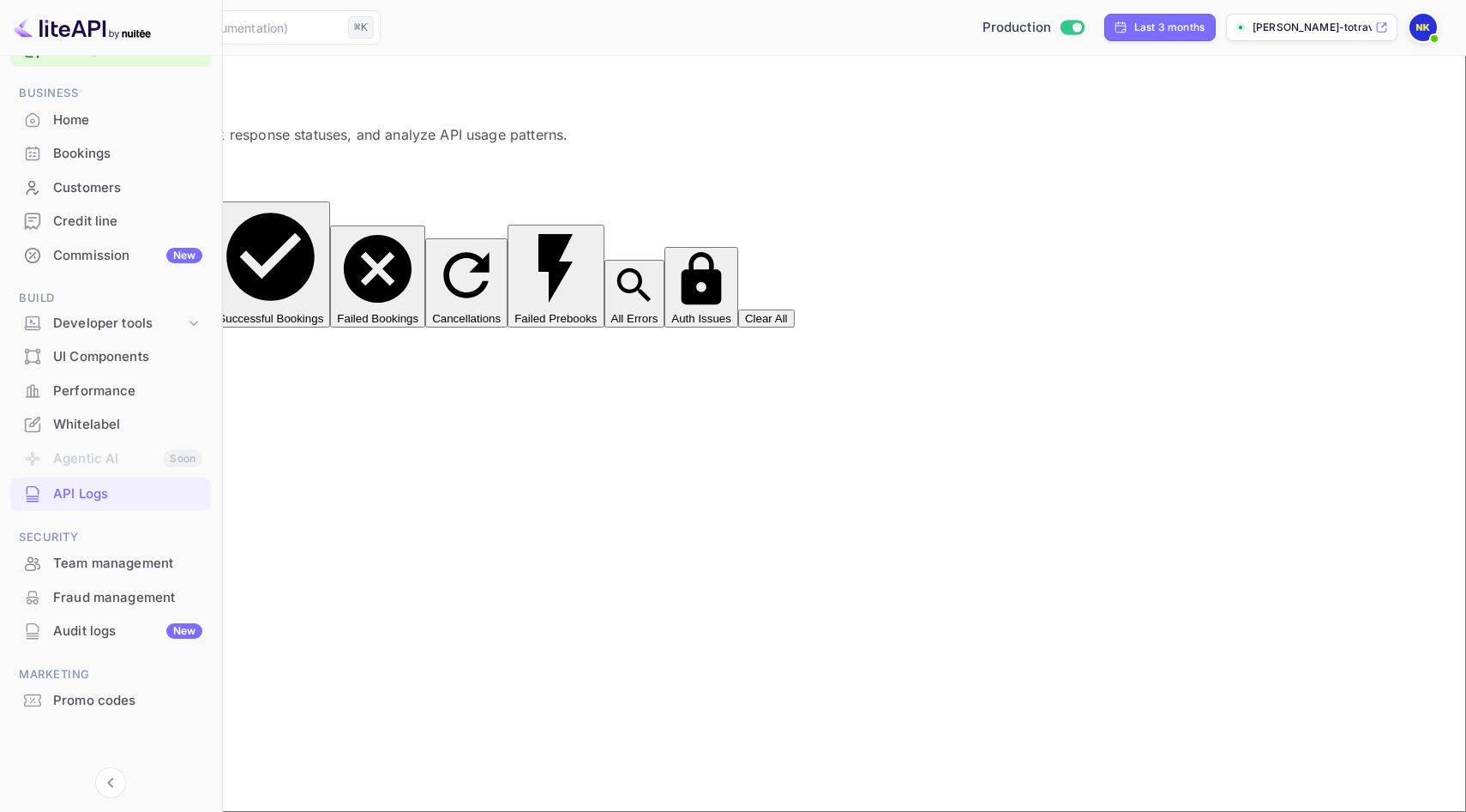
drag, startPoint x: 228, startPoint y: 207, endPoint x: 590, endPoint y: 718, distance: 626.2
copy div "Response Data " root " : { " data " : { " bookingId " : " V_WwTtnka " " clientR…"
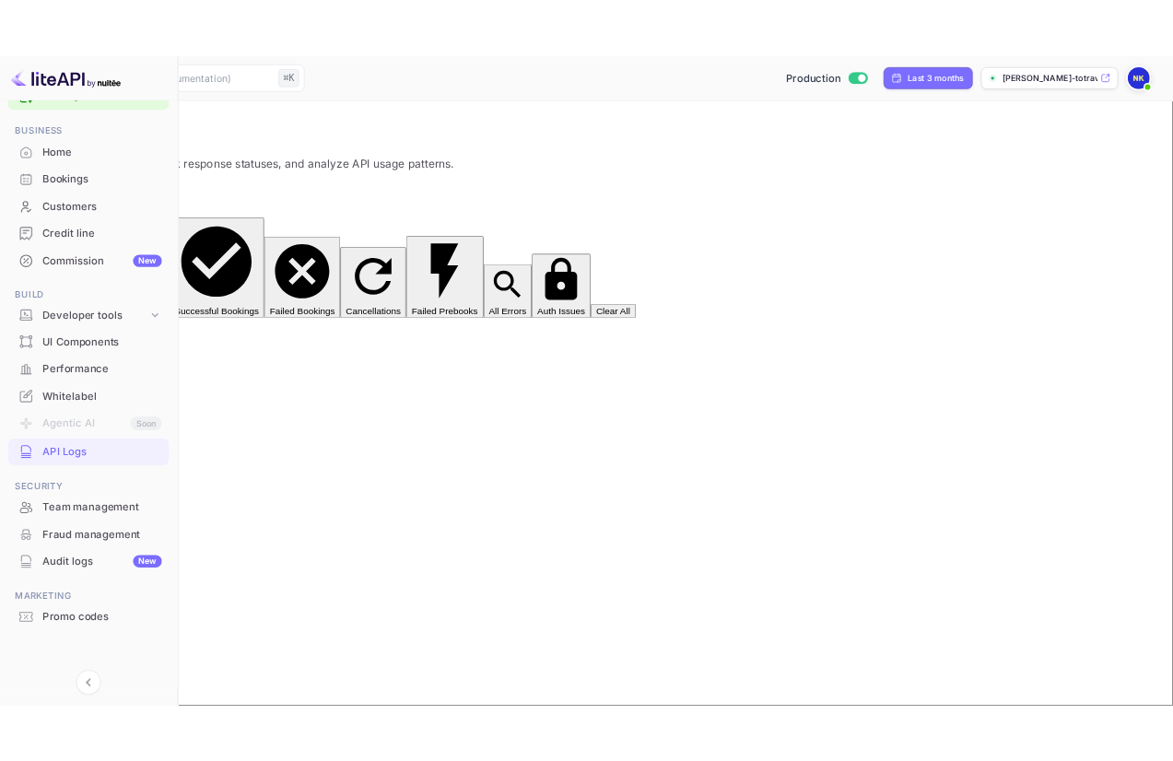
scroll to position [0, 0]
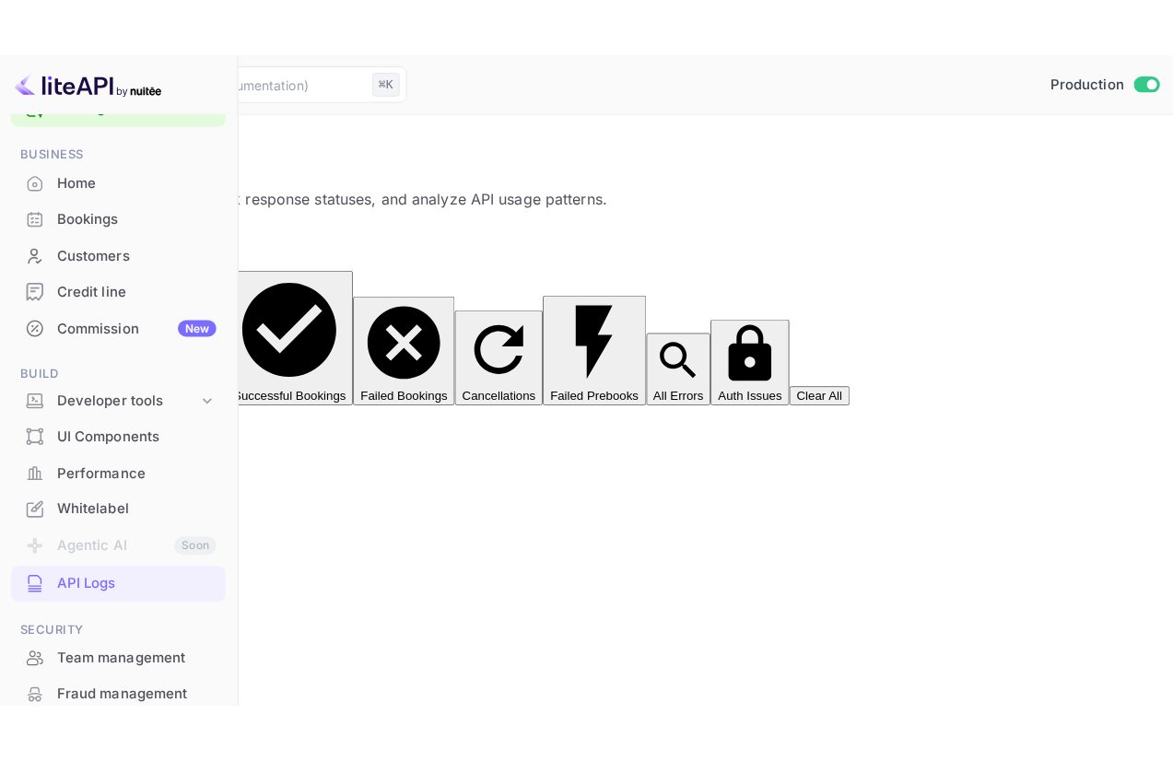
scroll to position [52, 0]
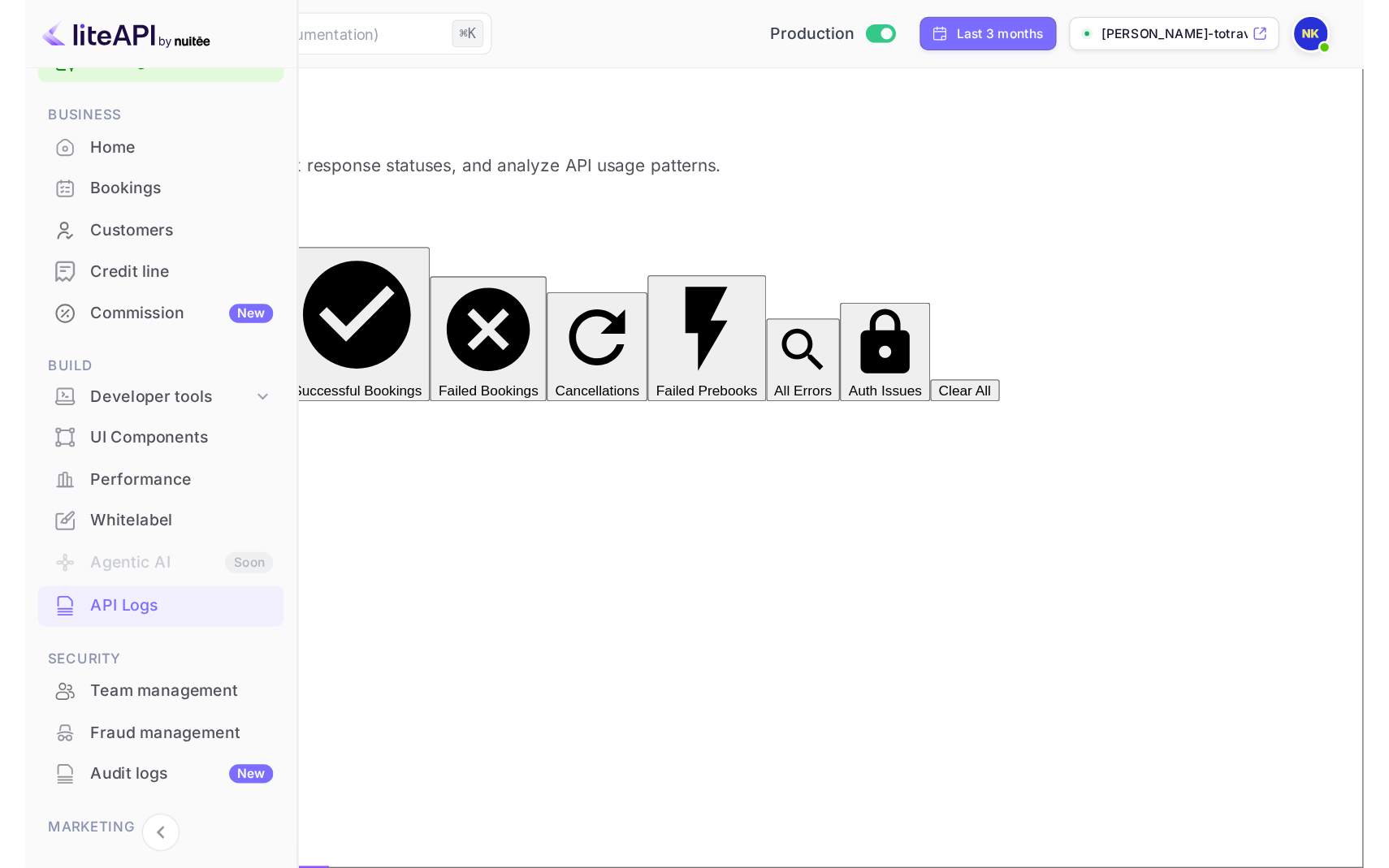
scroll to position [0, 69]
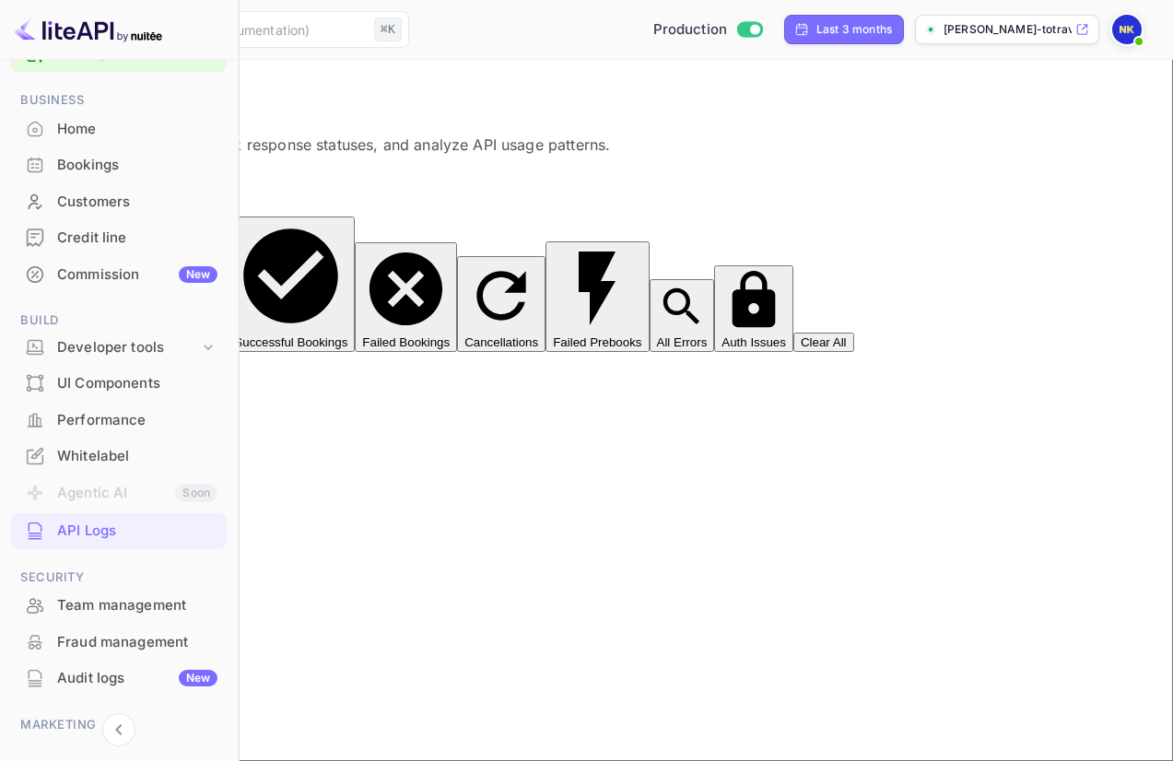
drag, startPoint x: 45, startPoint y: 212, endPoint x: 270, endPoint y: 521, distance: 382.0
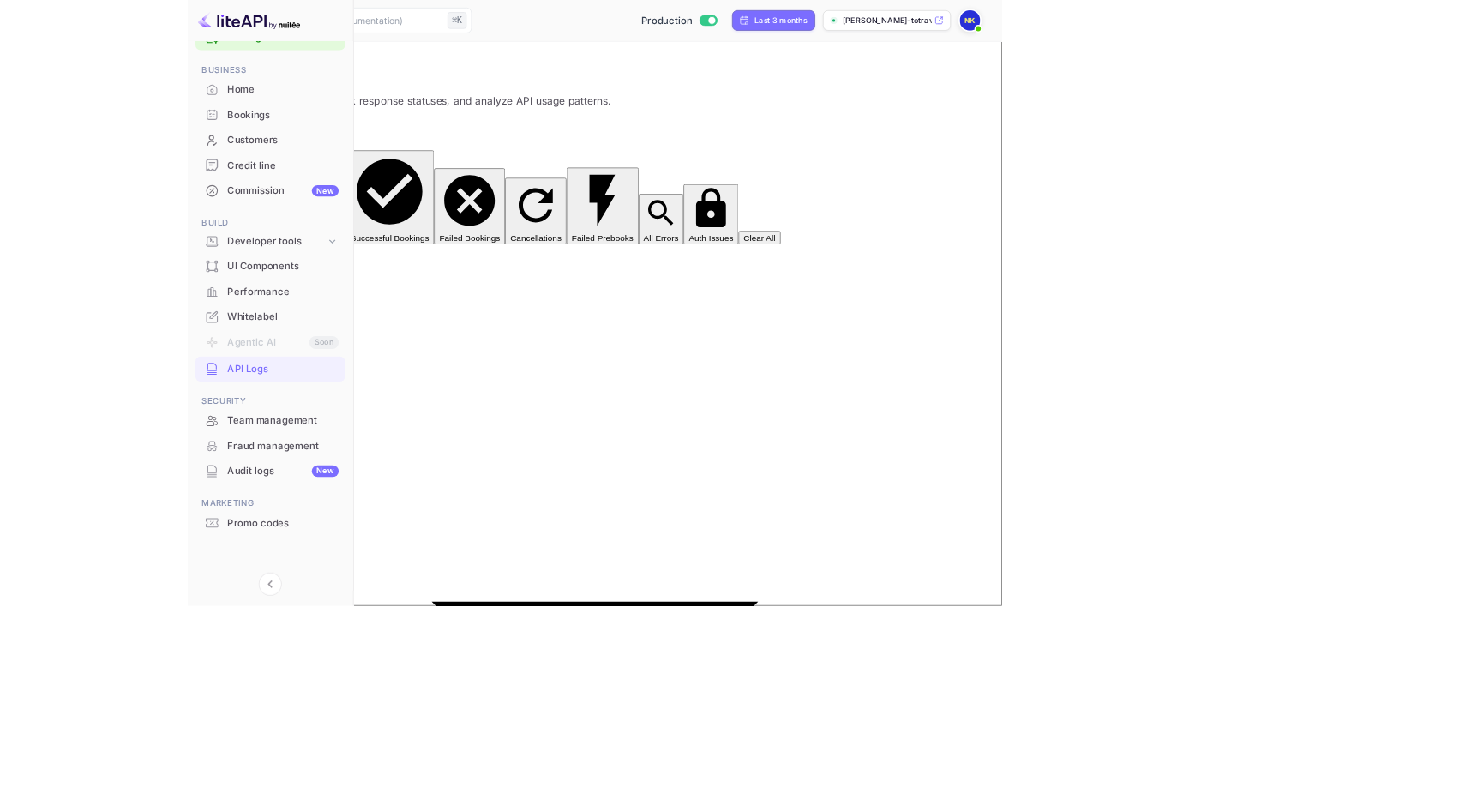
scroll to position [0, 0]
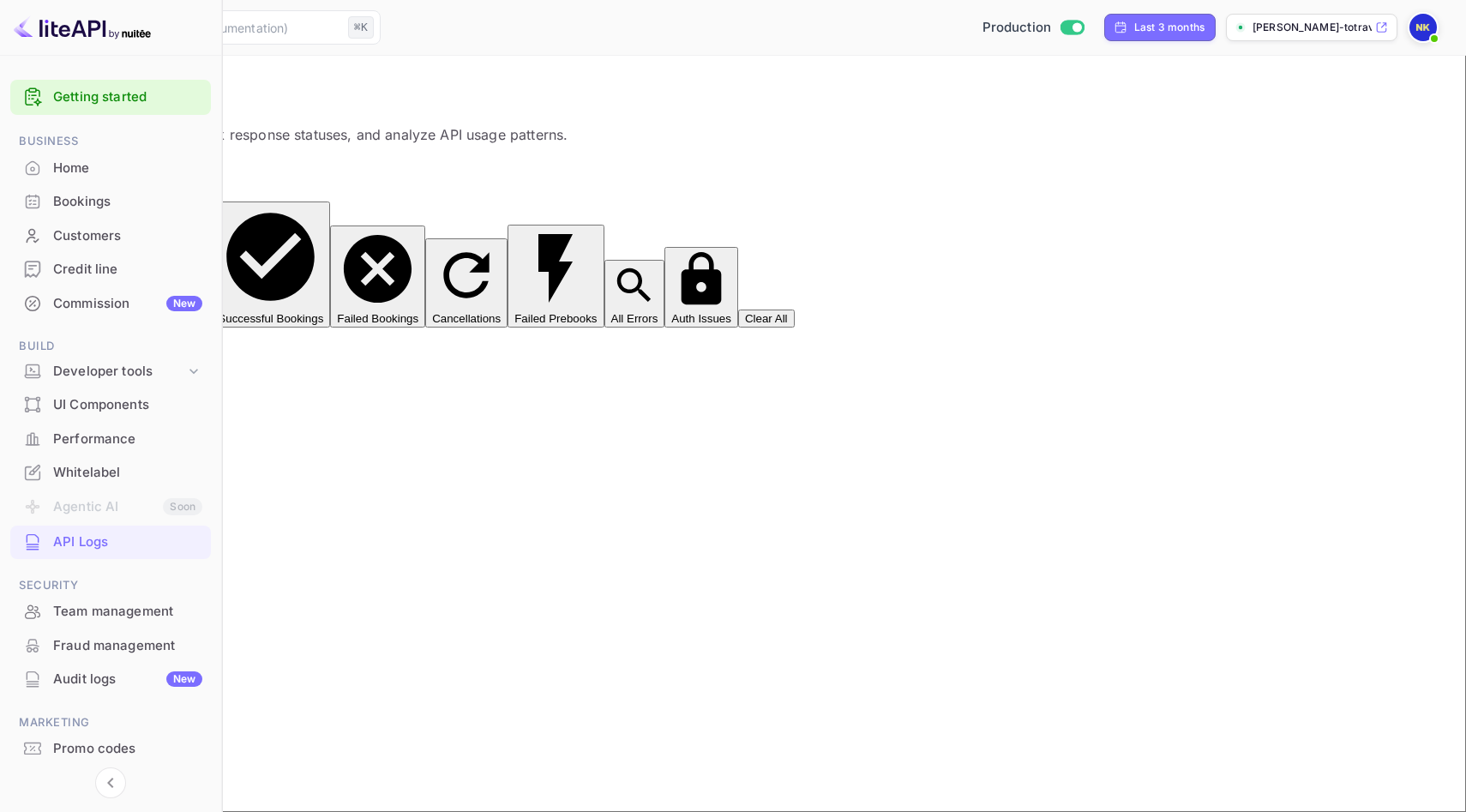
drag, startPoint x: 226, startPoint y: 208, endPoint x: 539, endPoint y: 585, distance: 490.0
copy div "Request Data " root " : { " holder " : { " firstName " : " [PERSON_NAME] " " la…"
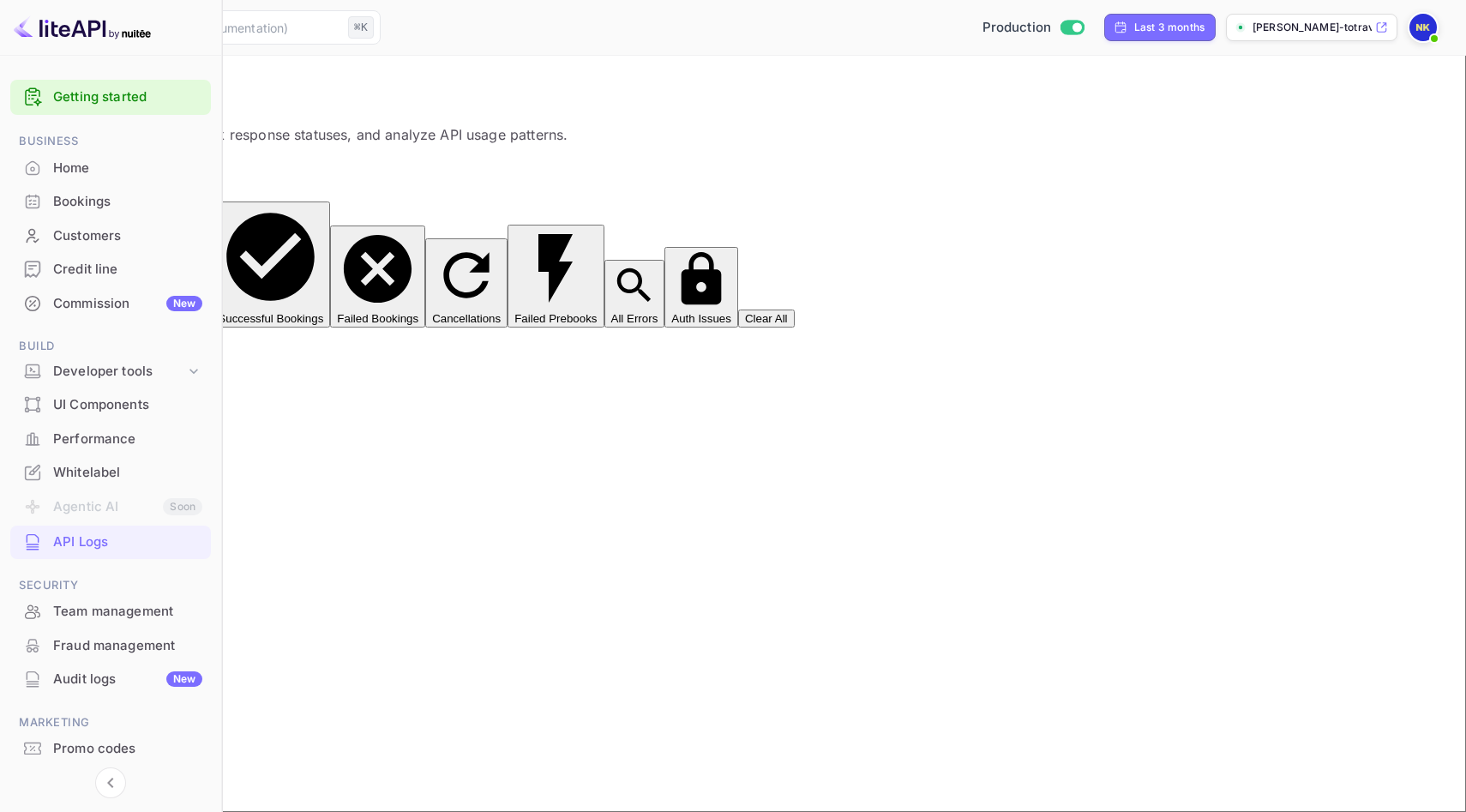
scroll to position [1262, 0]
drag, startPoint x: 225, startPoint y: 209, endPoint x: 553, endPoint y: 734, distance: 619.0
copy div "Response Data " root " : { " data " : { " bookingId " : " gptfEdRkV " " clientR…"
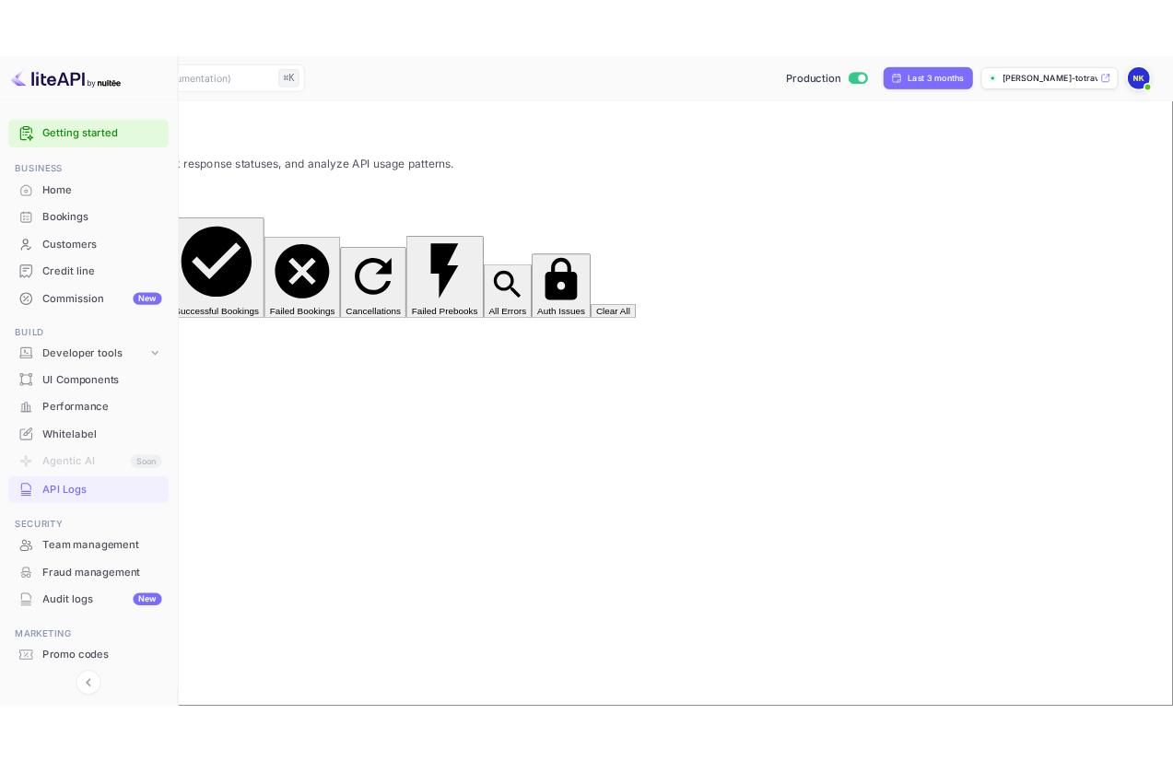
scroll to position [0, 0]
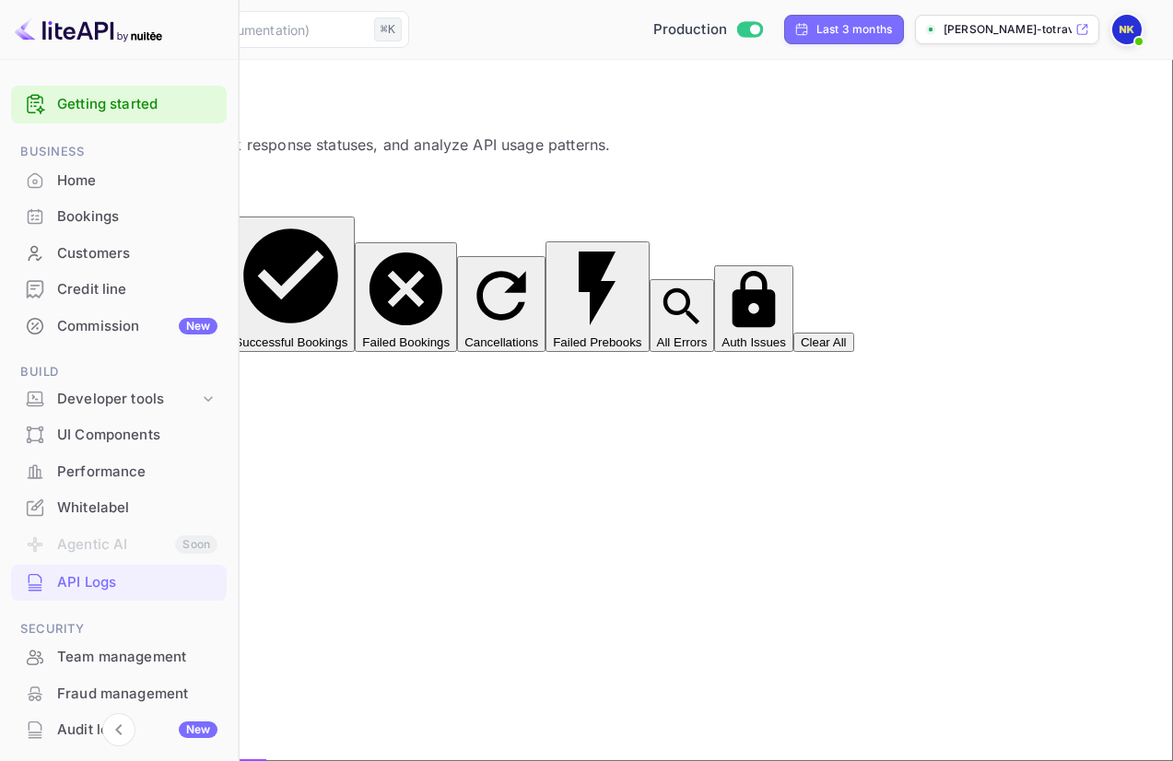
drag, startPoint x: 47, startPoint y: 218, endPoint x: 347, endPoint y: 623, distance: 503.4
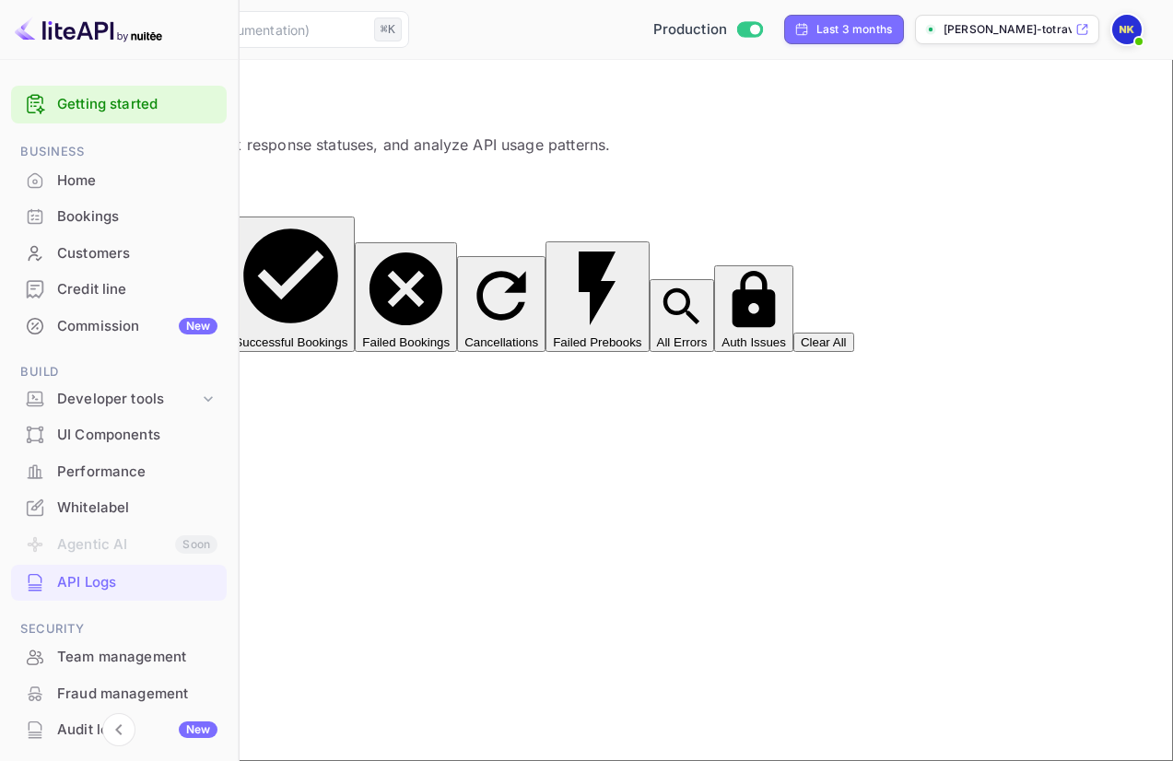
copy div "Request Data " root " : { " holder " : { " firstName " : " [PERSON_NAME] " " la…"
drag, startPoint x: 44, startPoint y: 216, endPoint x: 323, endPoint y: 674, distance: 536.0
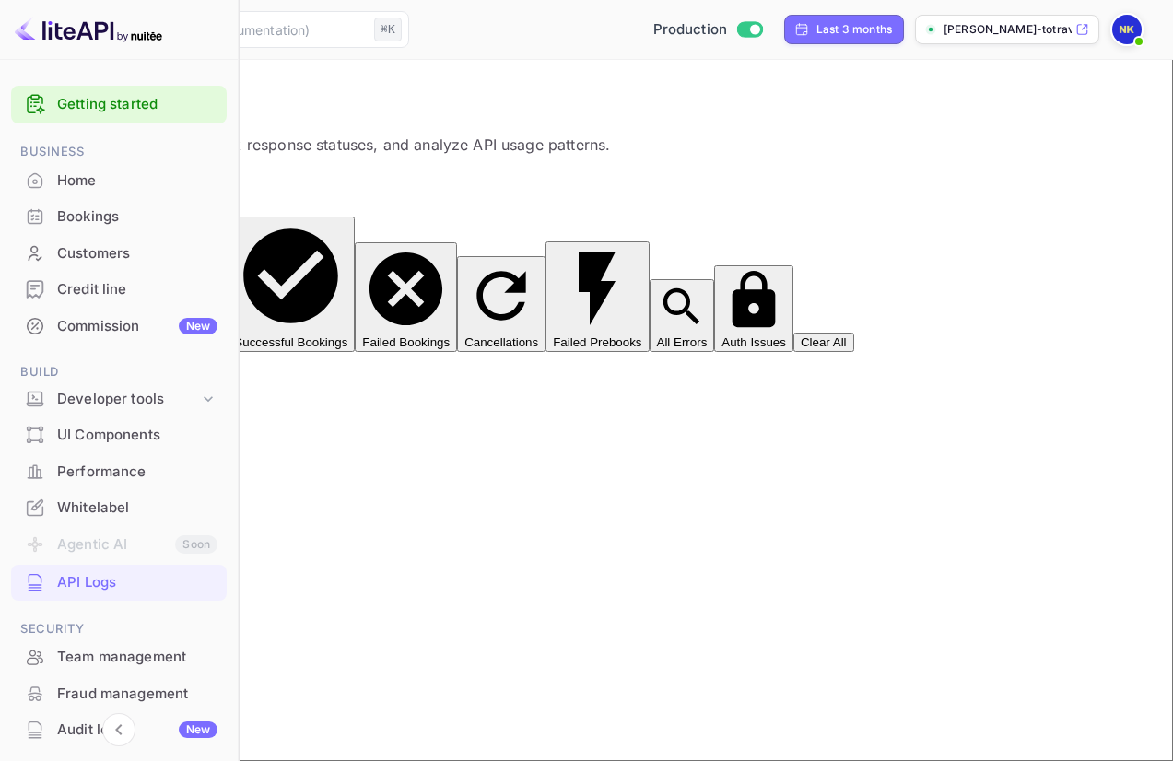
copy div "Response Data " root " : { " data " : { " bookingId " : " tFVJkKf12 " " clientR…"
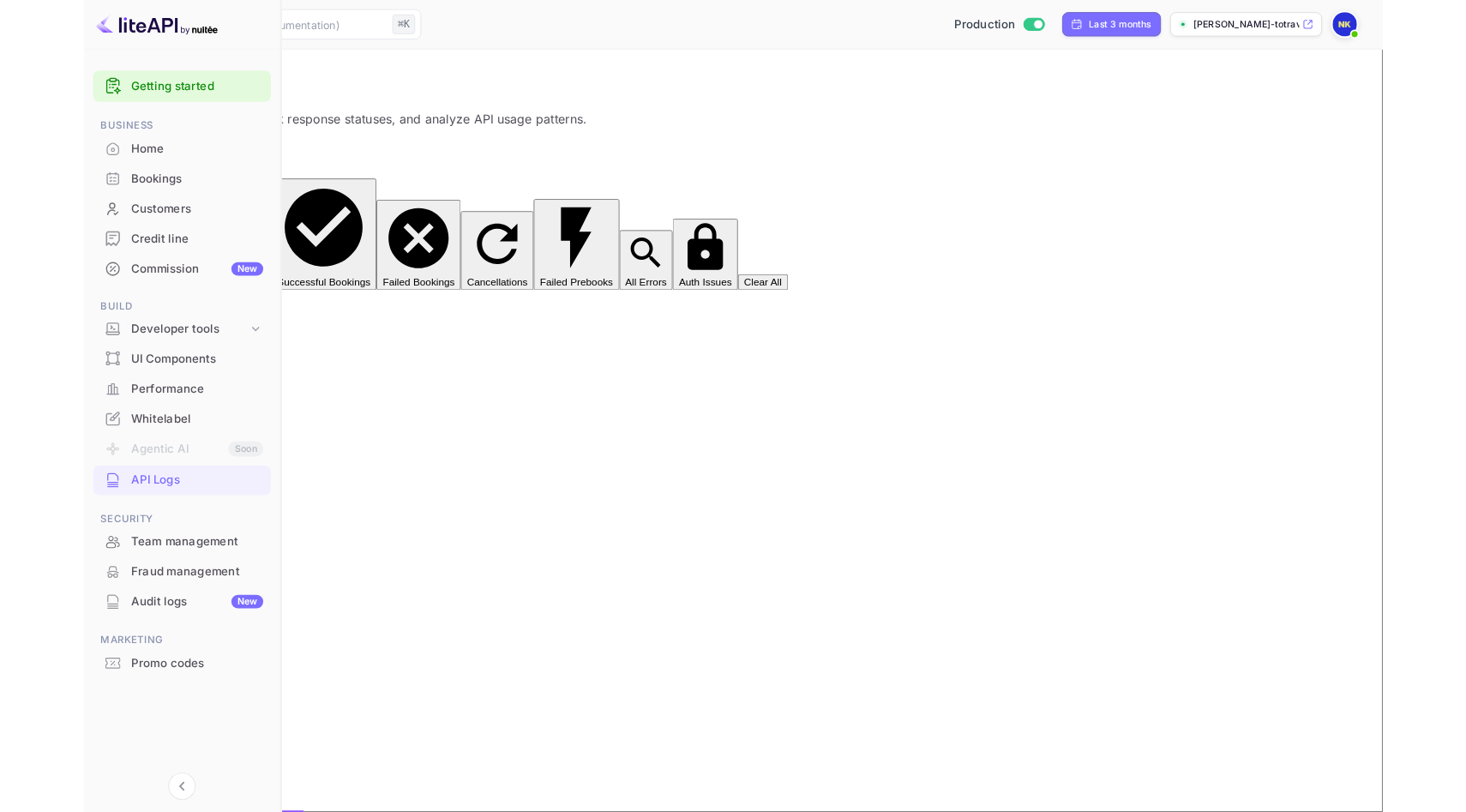
scroll to position [0, 0]
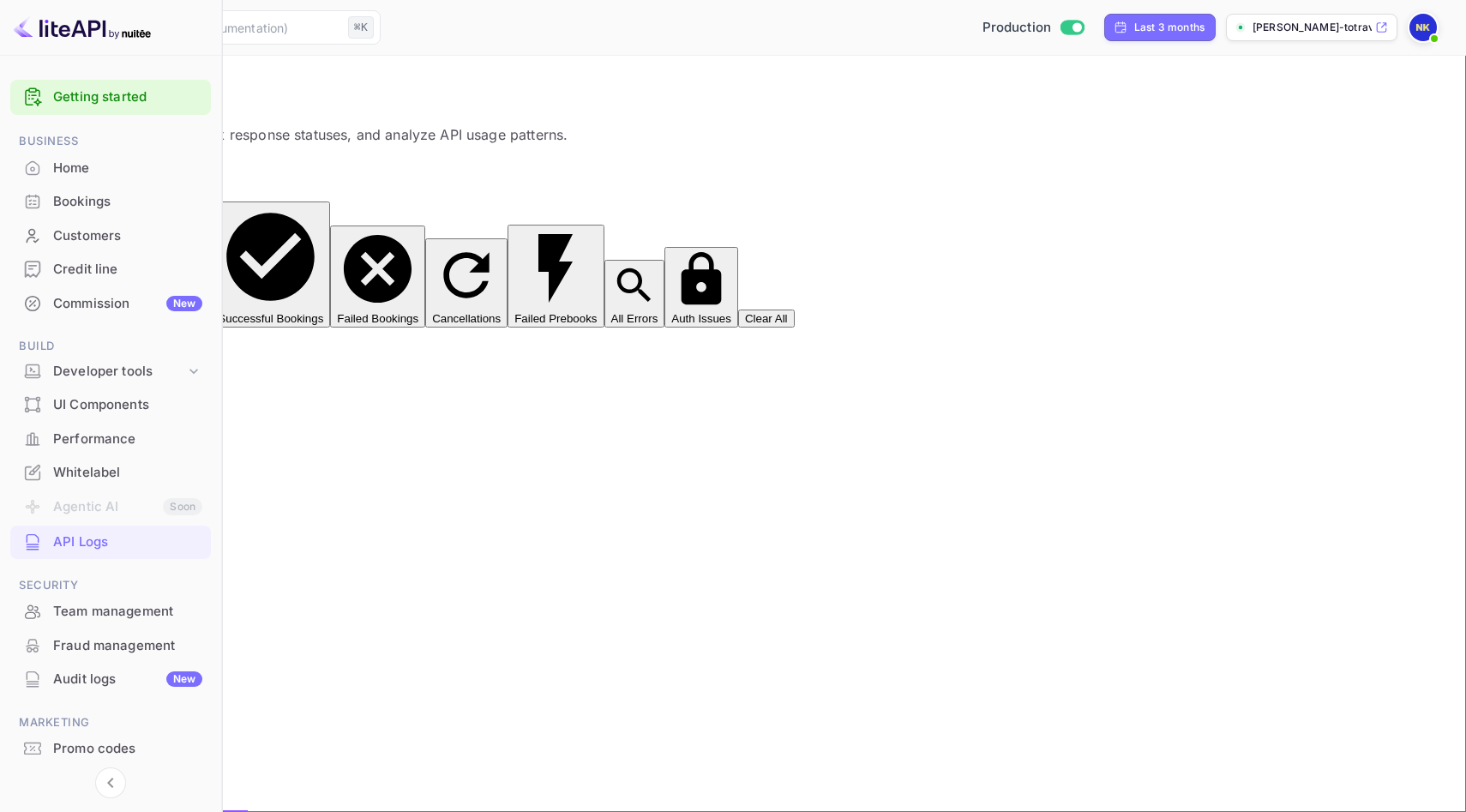
click at [96, 208] on div "Bookings" at bounding box center [127, 201] width 149 height 20
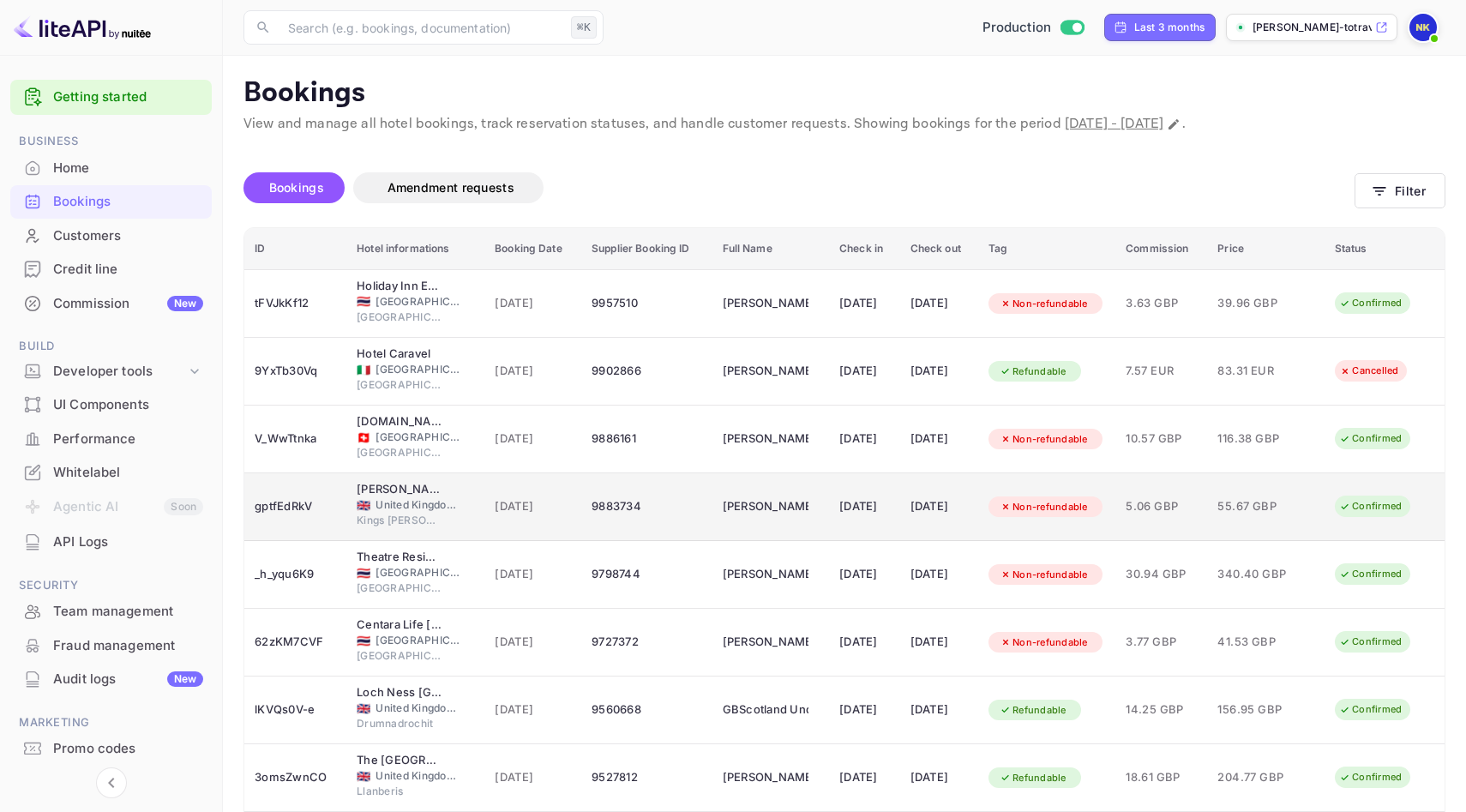
scroll to position [207, 0]
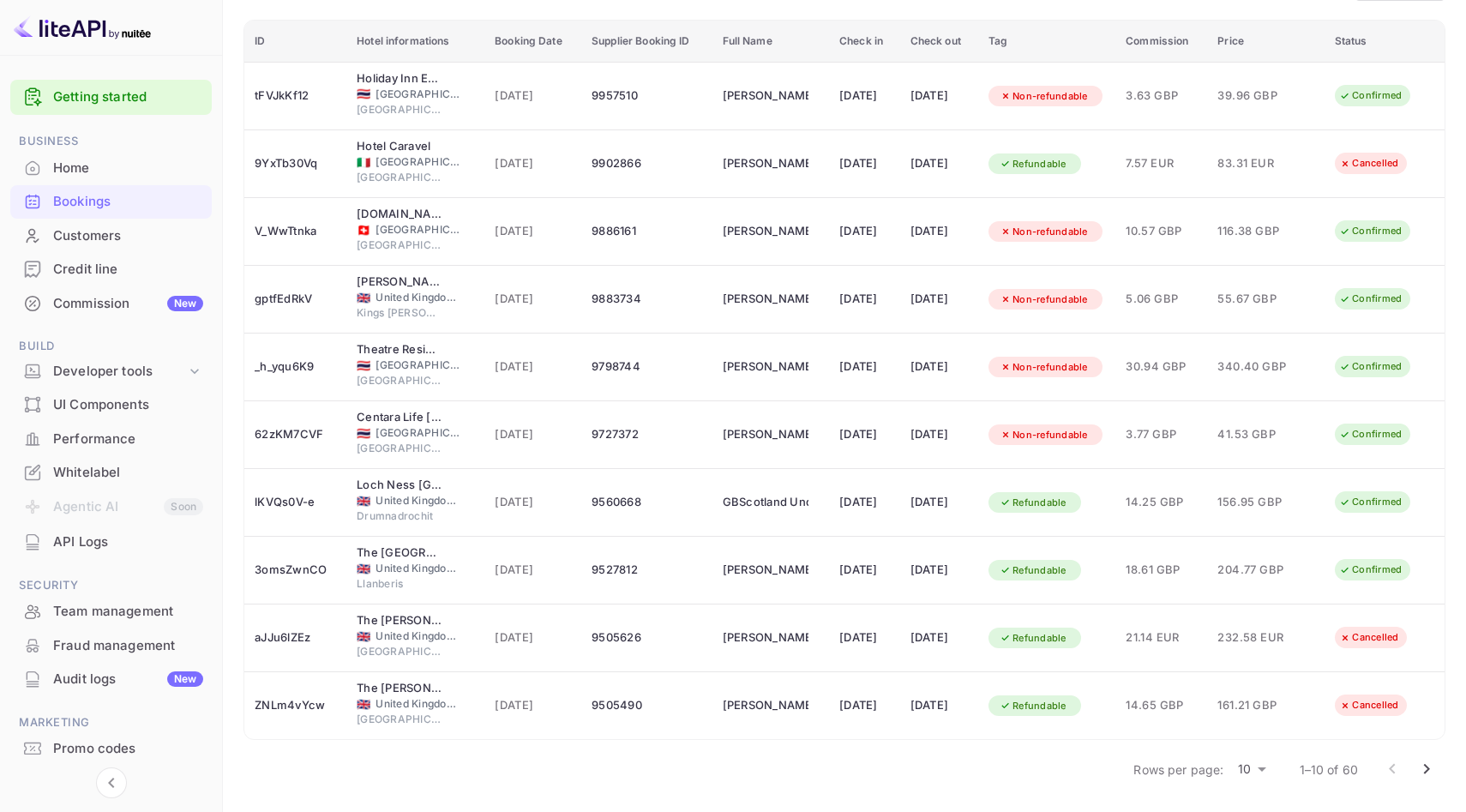
click at [1090, 707] on icon "Go to next page" at bounding box center [1427, 769] width 20 height 20
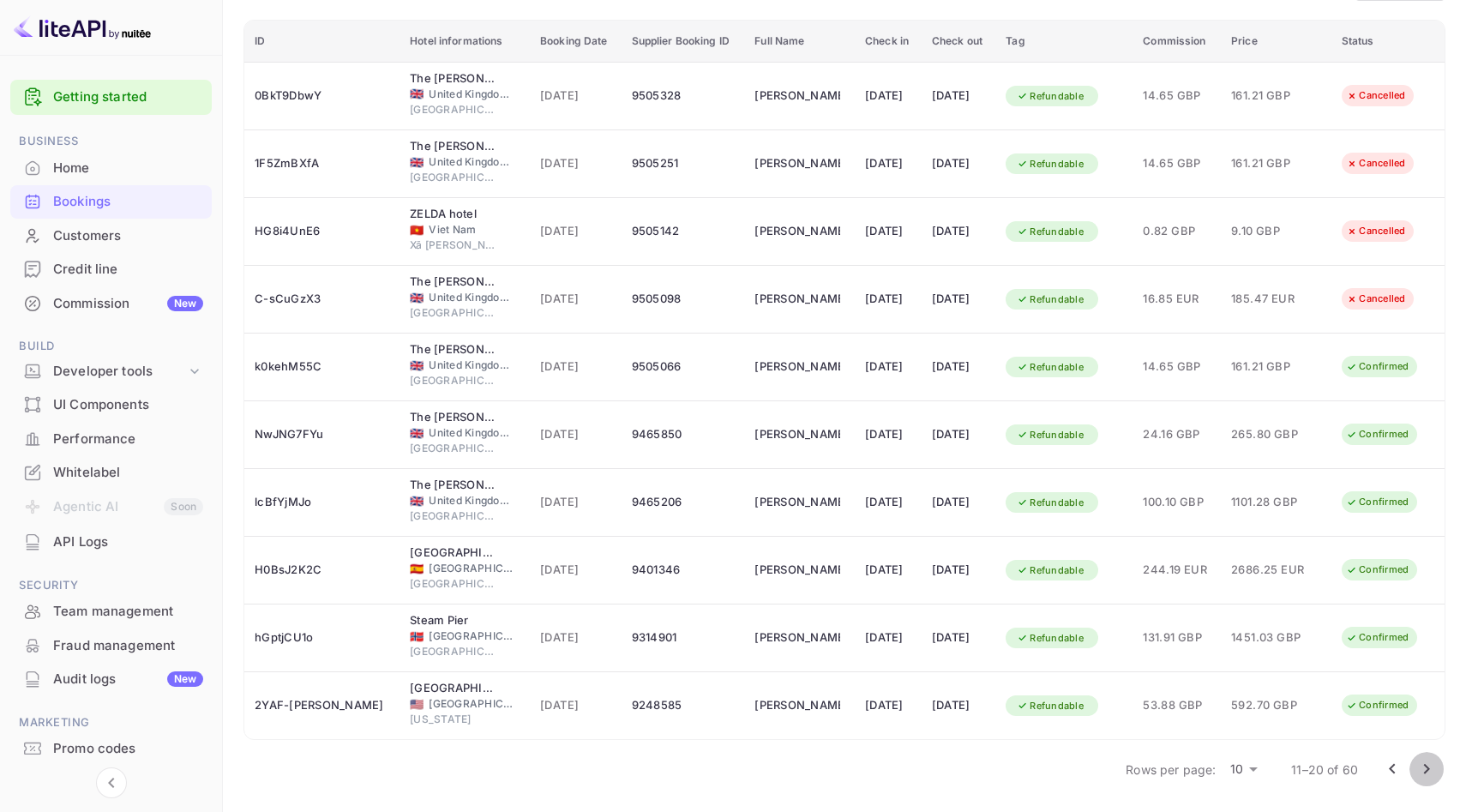
click at [1090, 707] on button "Go to next page" at bounding box center [1426, 768] width 34 height 34
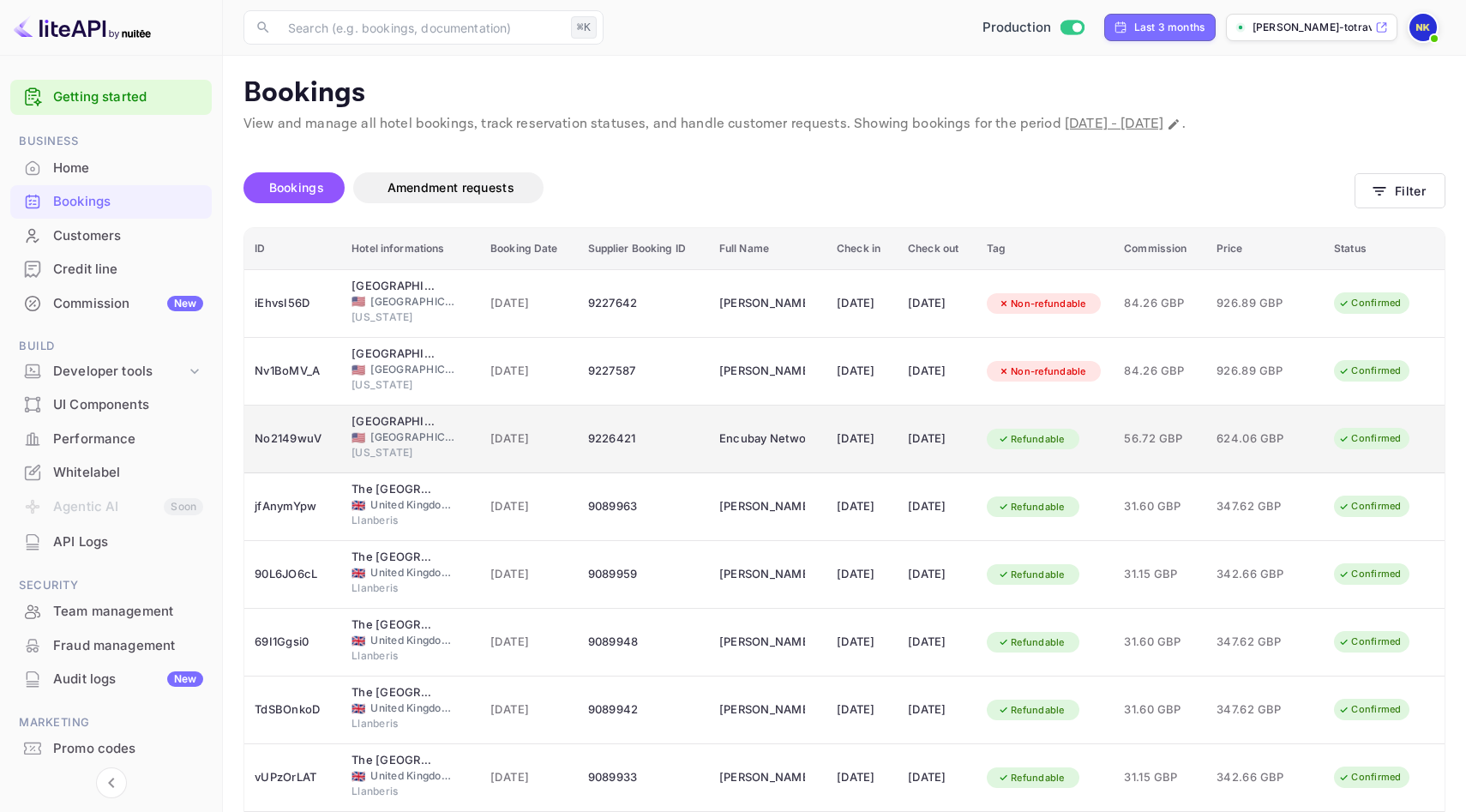
click at [873, 446] on div "[DATE]" at bounding box center [861, 438] width 50 height 27
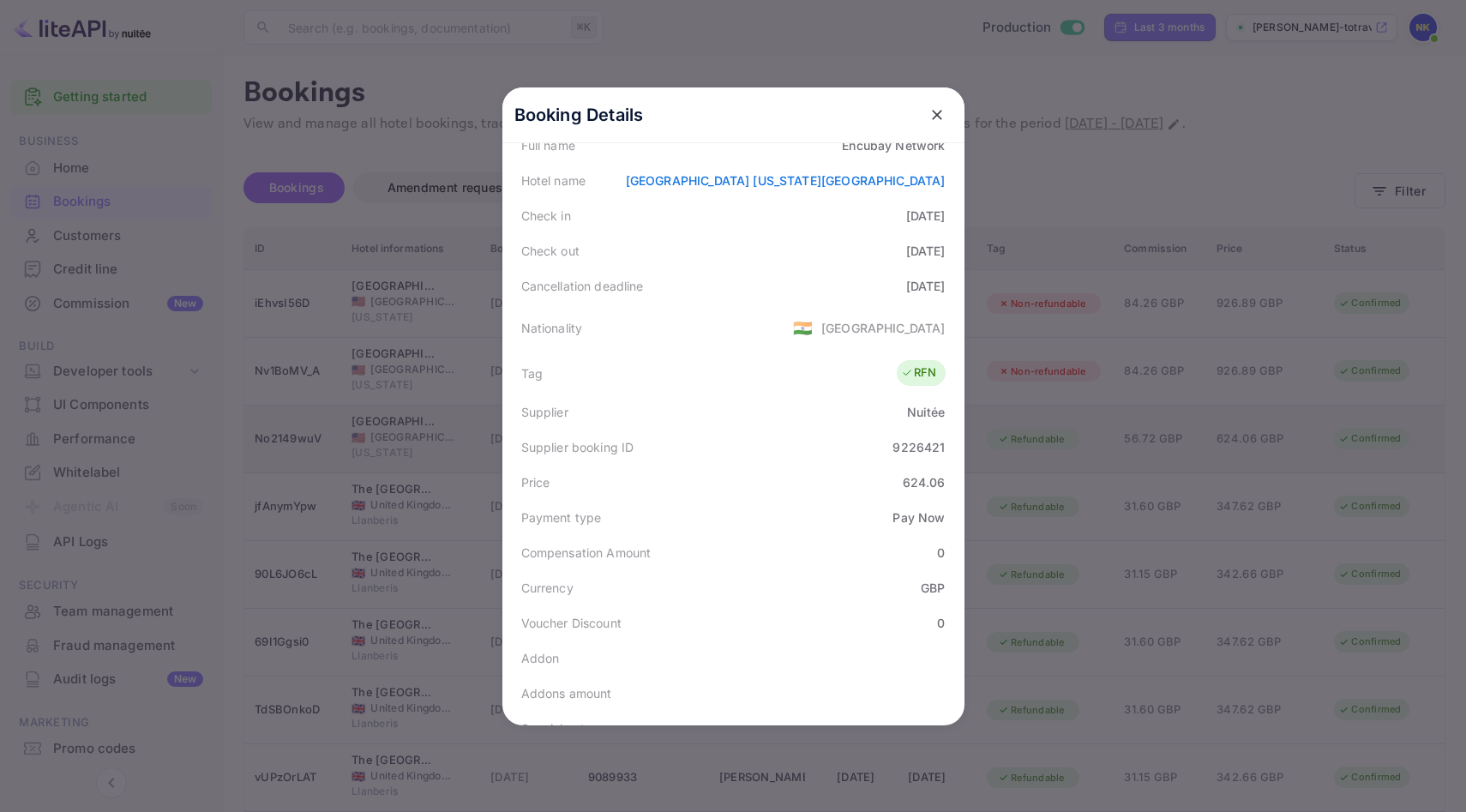
scroll to position [451, 0]
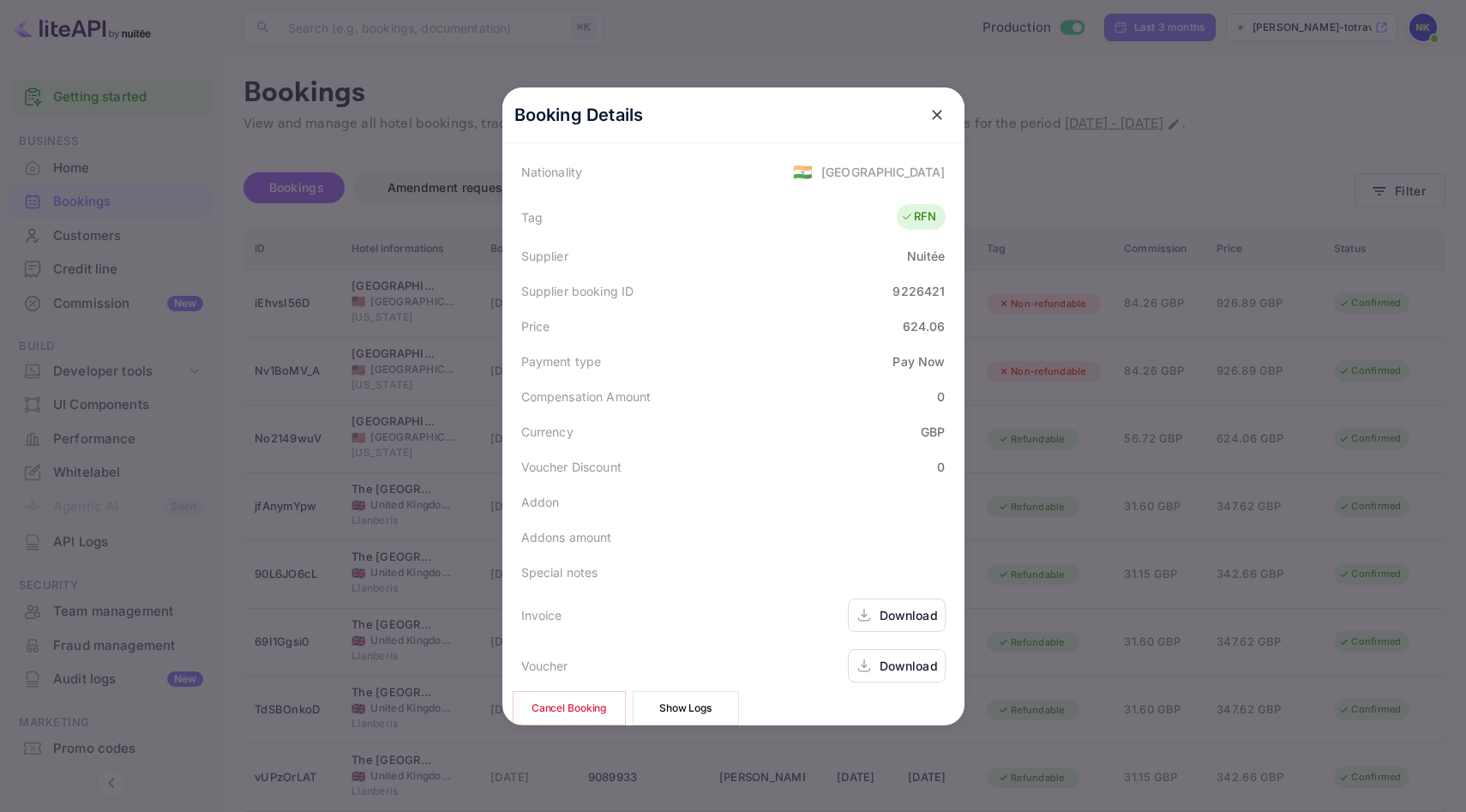
click at [868, 606] on icon at bounding box center [864, 615] width 17 height 18
click at [853, 649] on div "Download" at bounding box center [896, 666] width 98 height 33
